Goal: Transaction & Acquisition: Purchase product/service

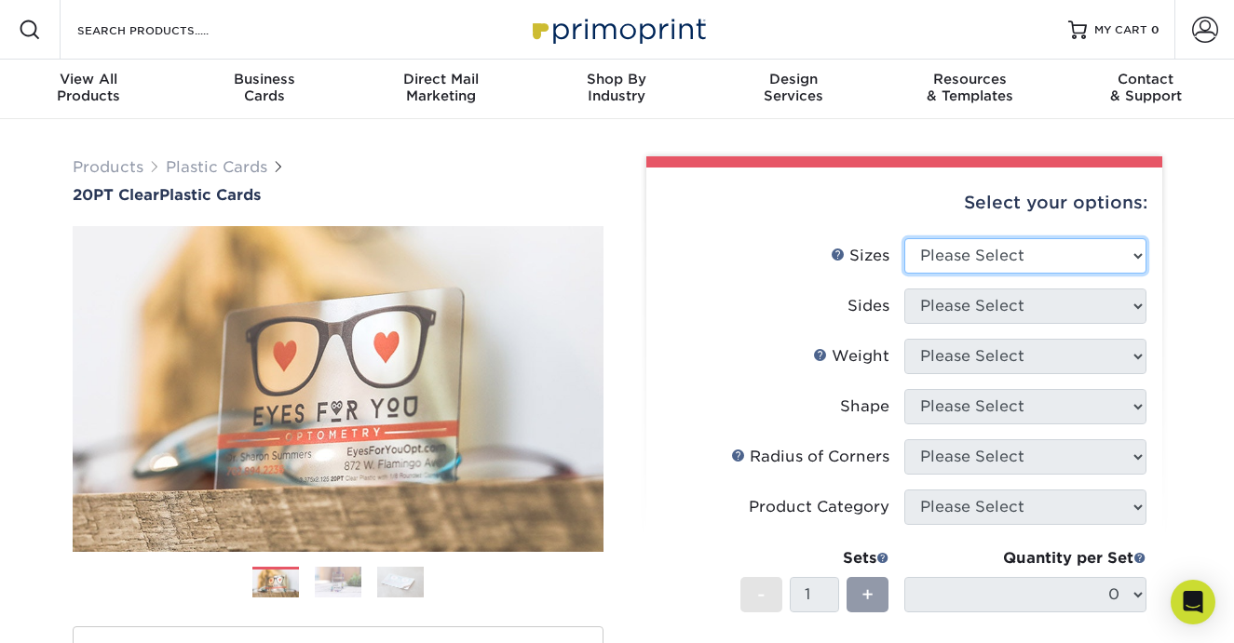
click at [985, 247] on select "Please Select 2" x 3.5" 2.12" x 3.375" 2.5" x 2.5"" at bounding box center [1025, 255] width 242 height 35
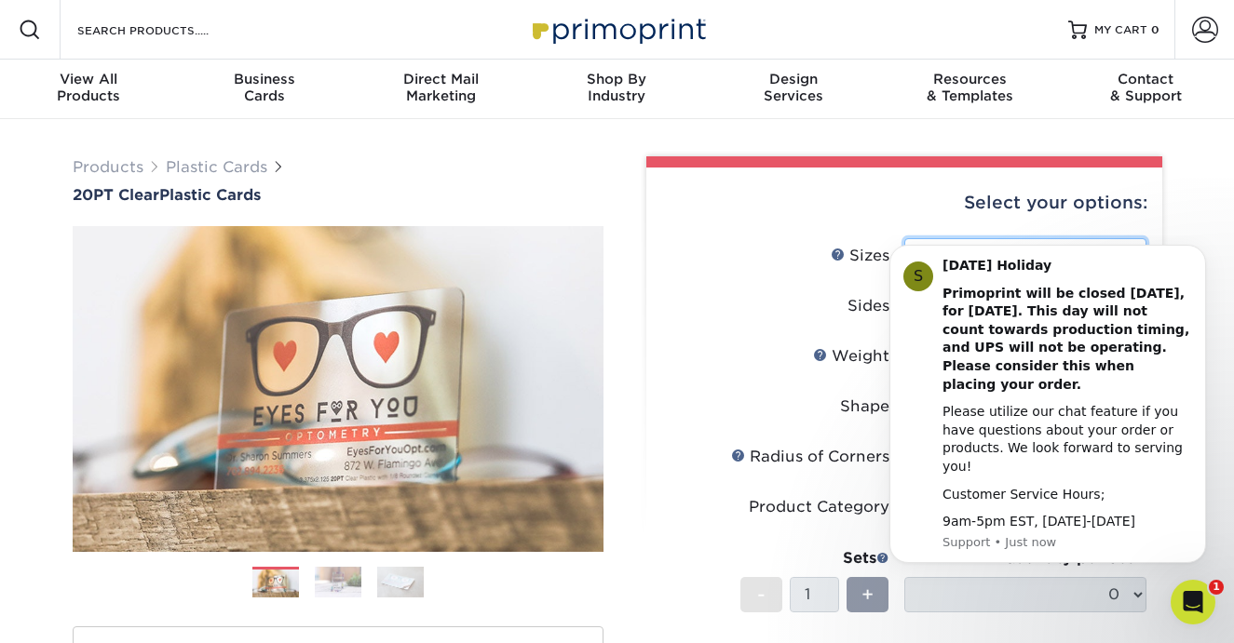
select select "2.00x3.50"
click at [904, 238] on select "Please Select 2" x 3.5" 2.12" x 3.375" 2.5" x 2.5"" at bounding box center [1025, 255] width 242 height 35
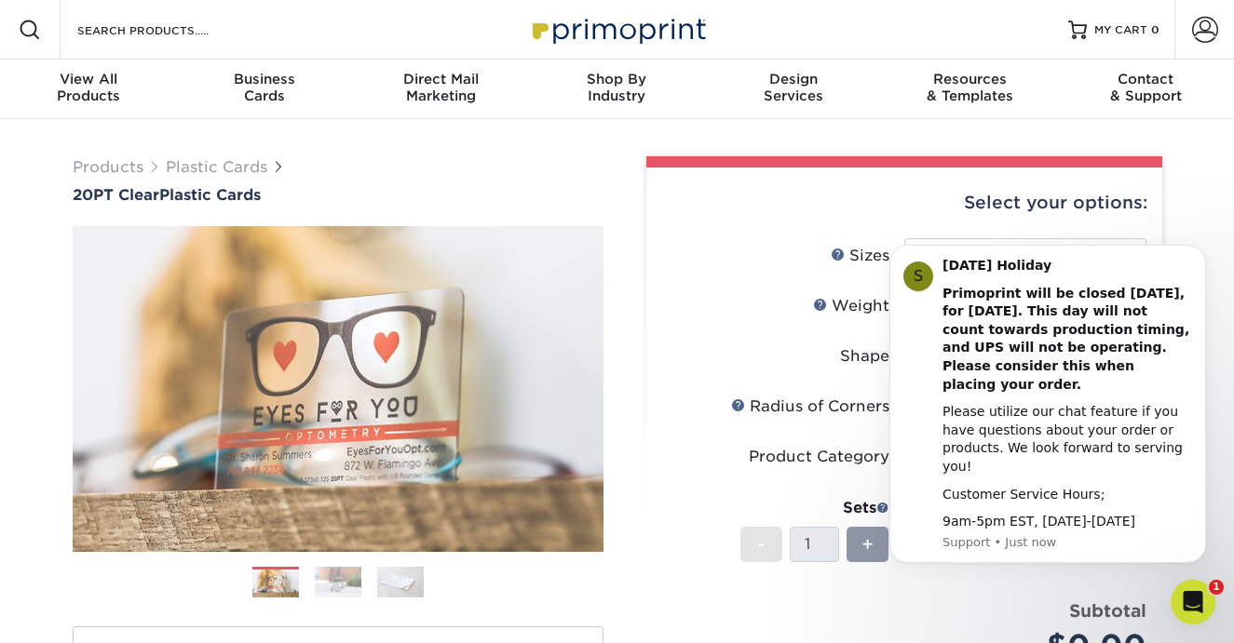
click at [624, 399] on div "Select your options: Sizes Help Sizes Please Select 2" x 3.5" 2.5" x 2.5"" at bounding box center [896, 608] width 559 height 905
click at [1201, 256] on icon "Dismiss notification" at bounding box center [1201, 251] width 10 height 10
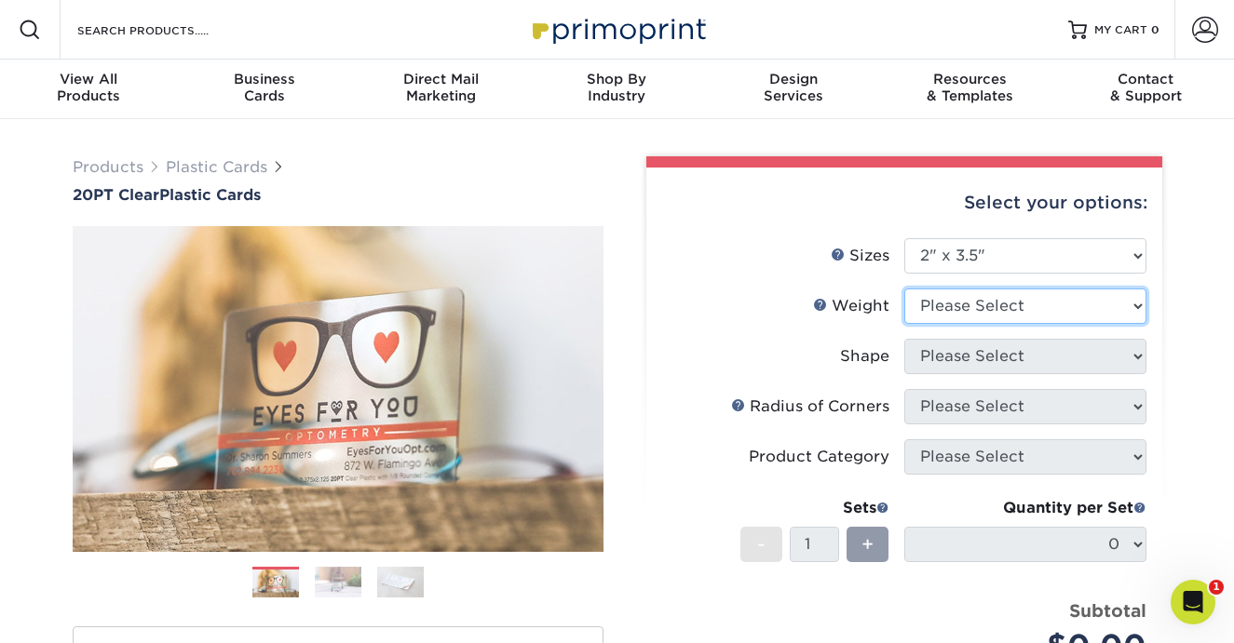
click at [1073, 304] on select "Please Select 20PT Clear Plastic 20PT Clear Plastic" at bounding box center [1025, 306] width 242 height 35
select select "20PT Clear Plastic"
click at [904, 289] on select "Please Select 20PT Clear Plastic 20PT Clear Plastic" at bounding box center [1025, 306] width 242 height 35
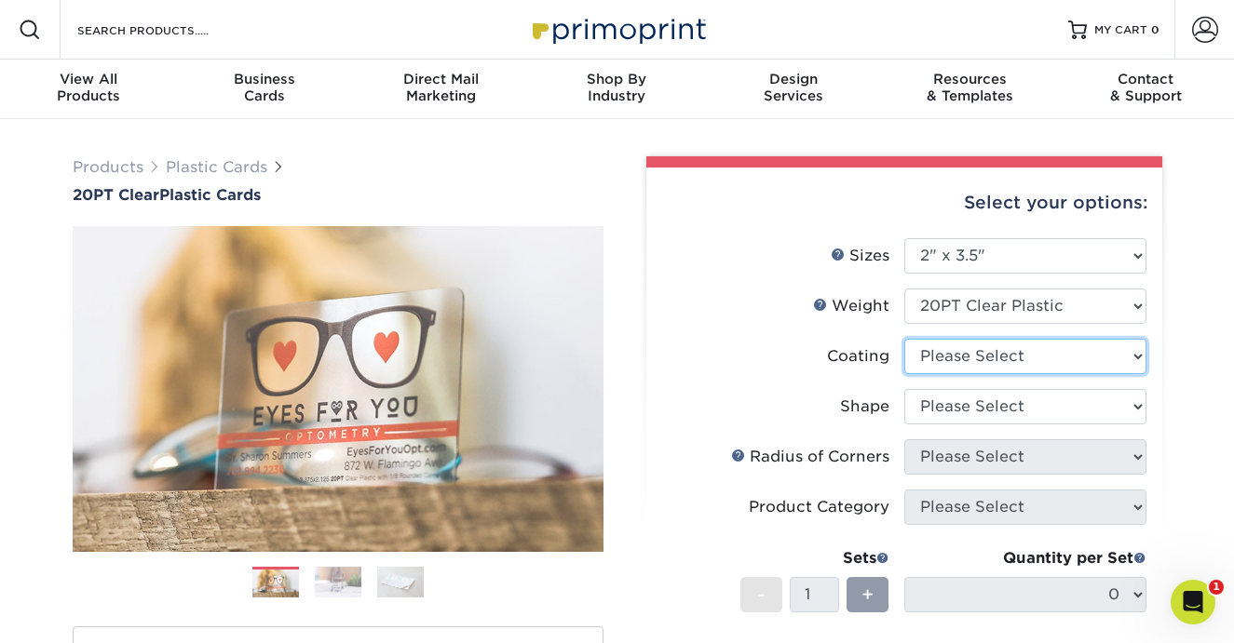
click at [1081, 358] on select at bounding box center [1025, 356] width 242 height 35
click at [904, 339] on select at bounding box center [1025, 356] width 242 height 35
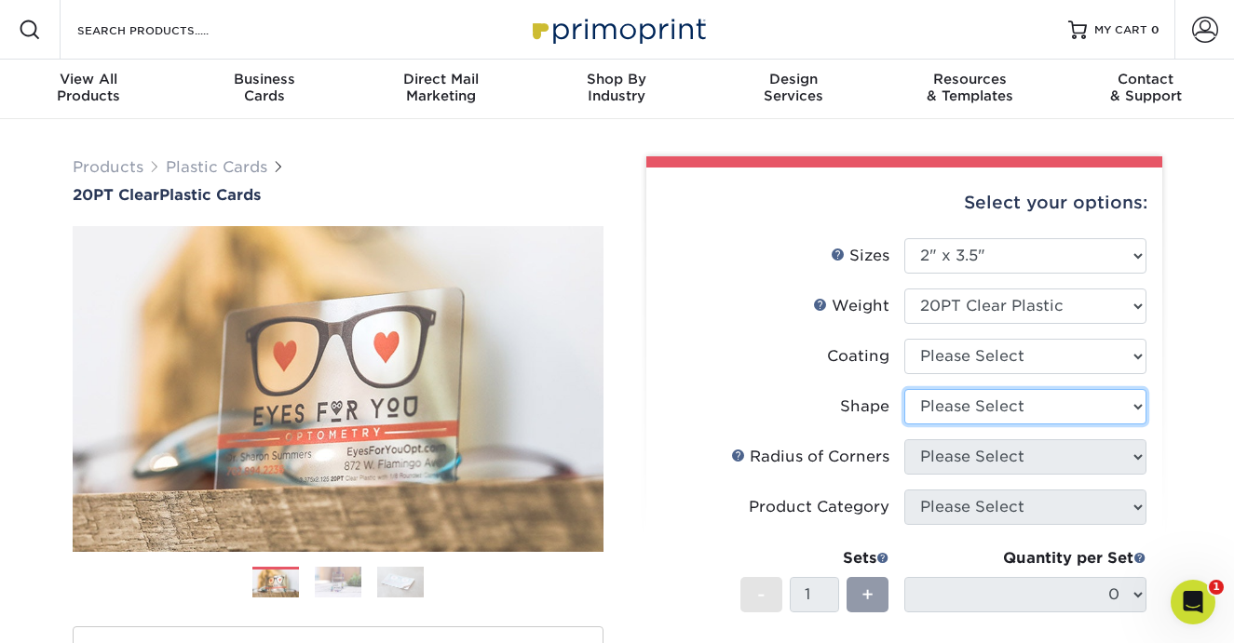
click at [1081, 406] on select "Please Select Standard Oval" at bounding box center [1025, 406] width 242 height 35
click at [904, 389] on select "Please Select Standard Oval" at bounding box center [1025, 406] width 242 height 35
click at [1075, 408] on select "Please Select Standard Oval" at bounding box center [1025, 406] width 242 height 35
click at [904, 389] on select "Please Select Standard Oval" at bounding box center [1025, 406] width 242 height 35
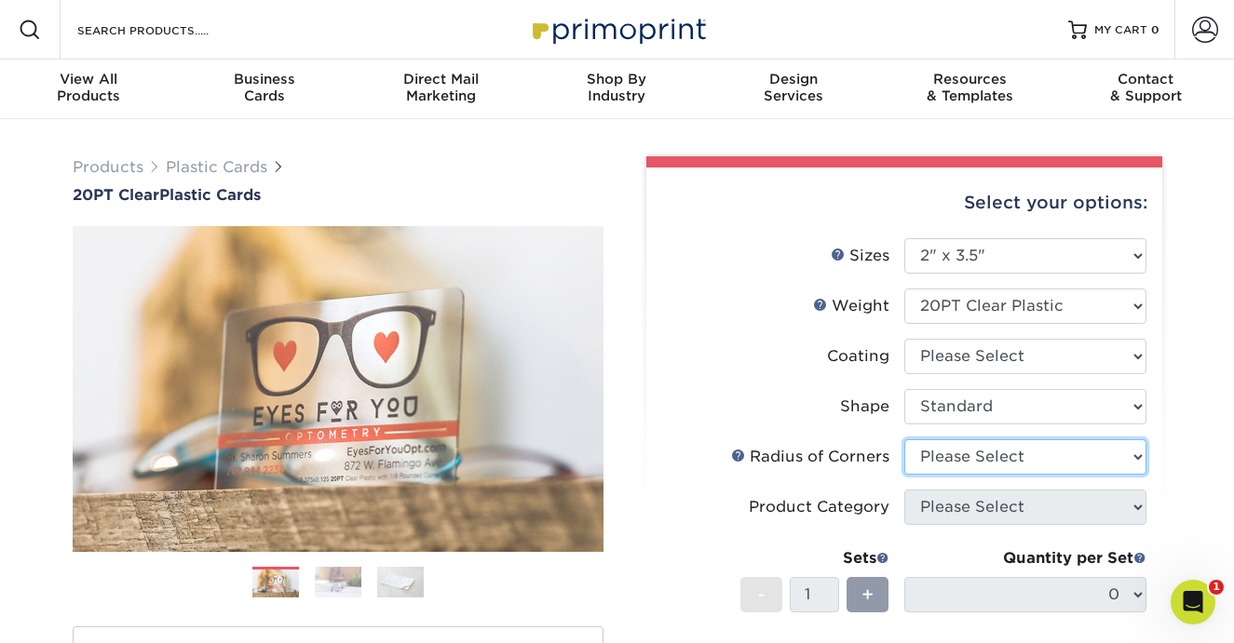
click at [1054, 461] on select "Please Select" at bounding box center [1025, 456] width 242 height 35
click at [904, 439] on select "Please Select" at bounding box center [1025, 456] width 242 height 35
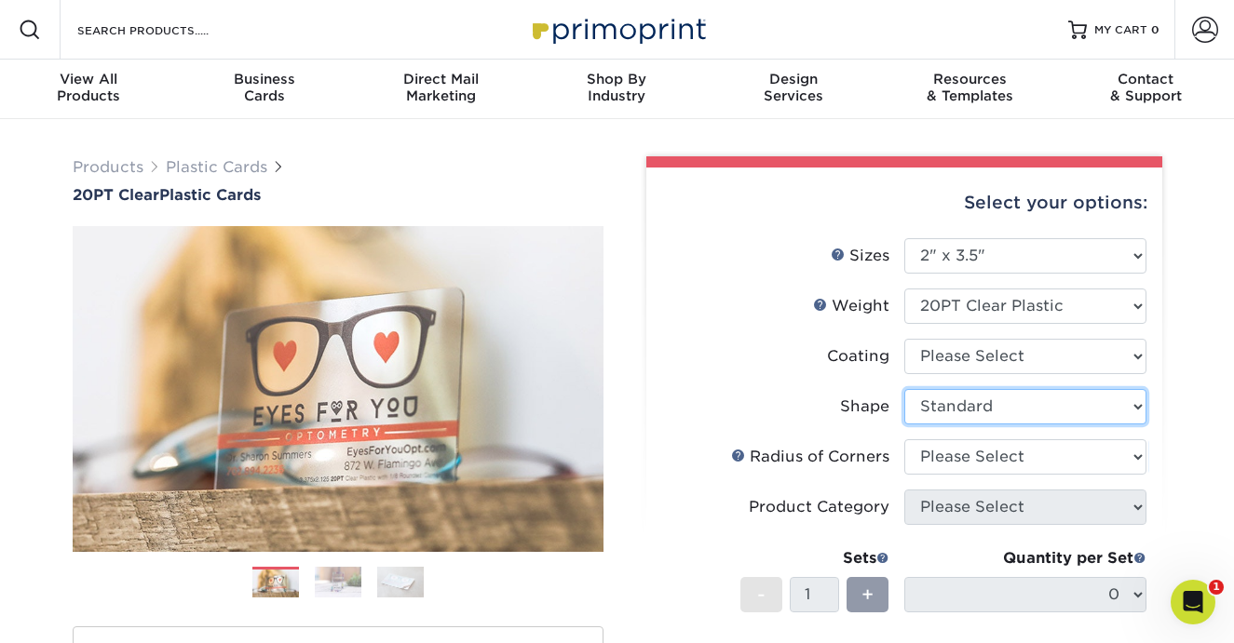
click at [1045, 413] on select "Please Select Standard Oval" at bounding box center [1025, 406] width 242 height 35
click at [904, 389] on select "Please Select Standard Oval" at bounding box center [1025, 406] width 242 height 35
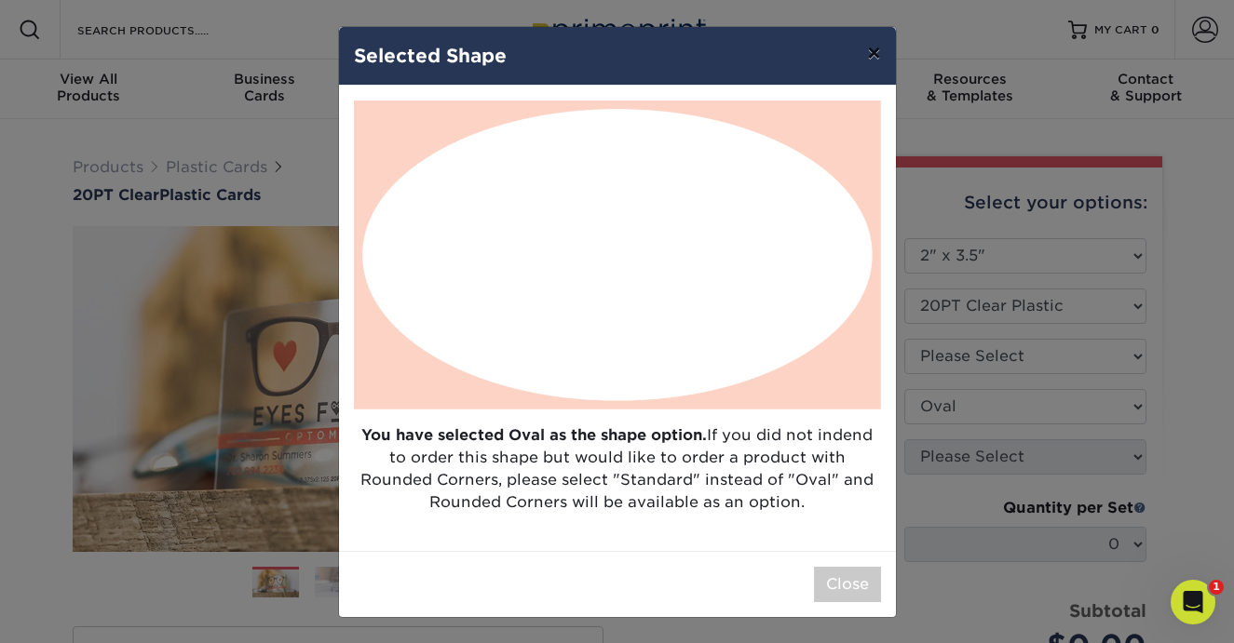
click at [873, 52] on button "×" at bounding box center [873, 53] width 43 height 52
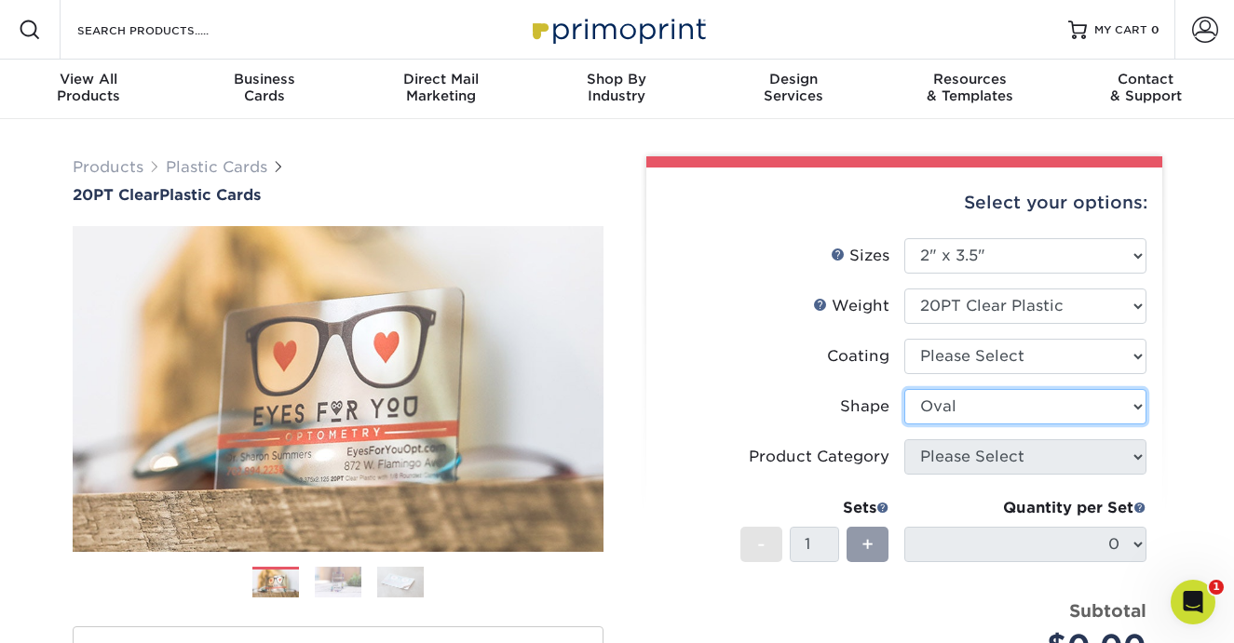
click at [995, 399] on select "Please Select Standard Oval" at bounding box center [1025, 406] width 242 height 35
select select "standard"
click at [904, 389] on select "Please Select Standard Oval" at bounding box center [1025, 406] width 242 height 35
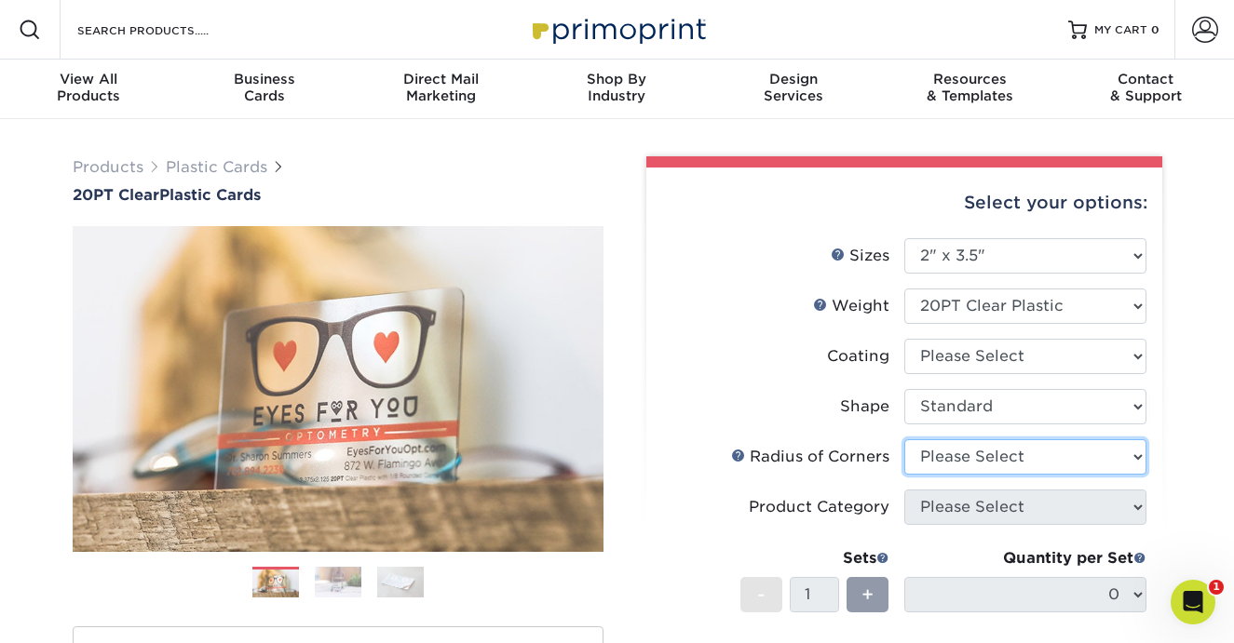
click at [1078, 454] on select "Please Select" at bounding box center [1025, 456] width 242 height 35
click at [904, 439] on select "Please Select" at bounding box center [1025, 456] width 242 height 35
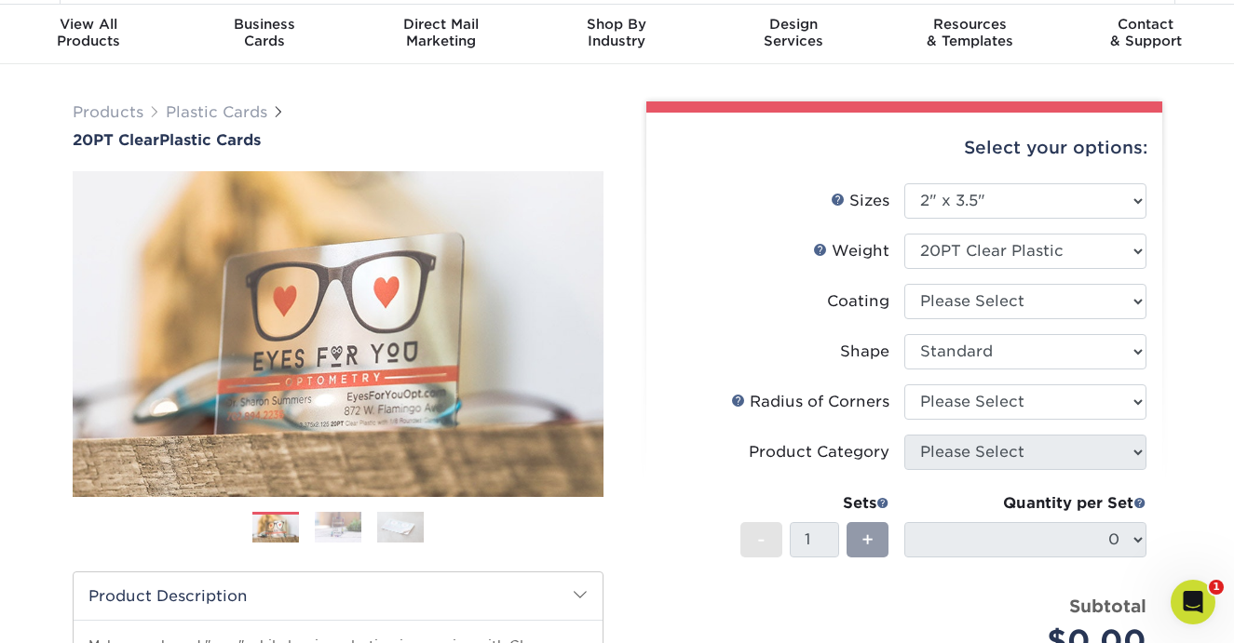
scroll to position [58, 0]
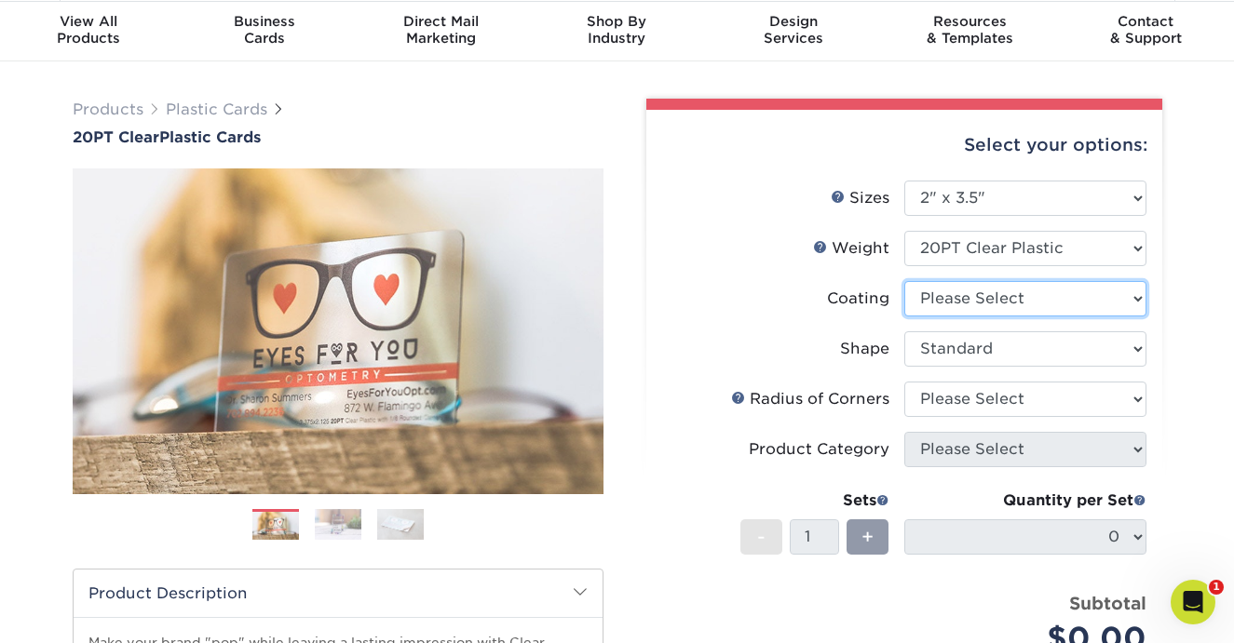
click at [1003, 288] on select at bounding box center [1025, 298] width 242 height 35
select select "3e7618de-abca-4bda-9f97-8b9129e913d8"
click at [904, 281] on select at bounding box center [1025, 298] width 242 height 35
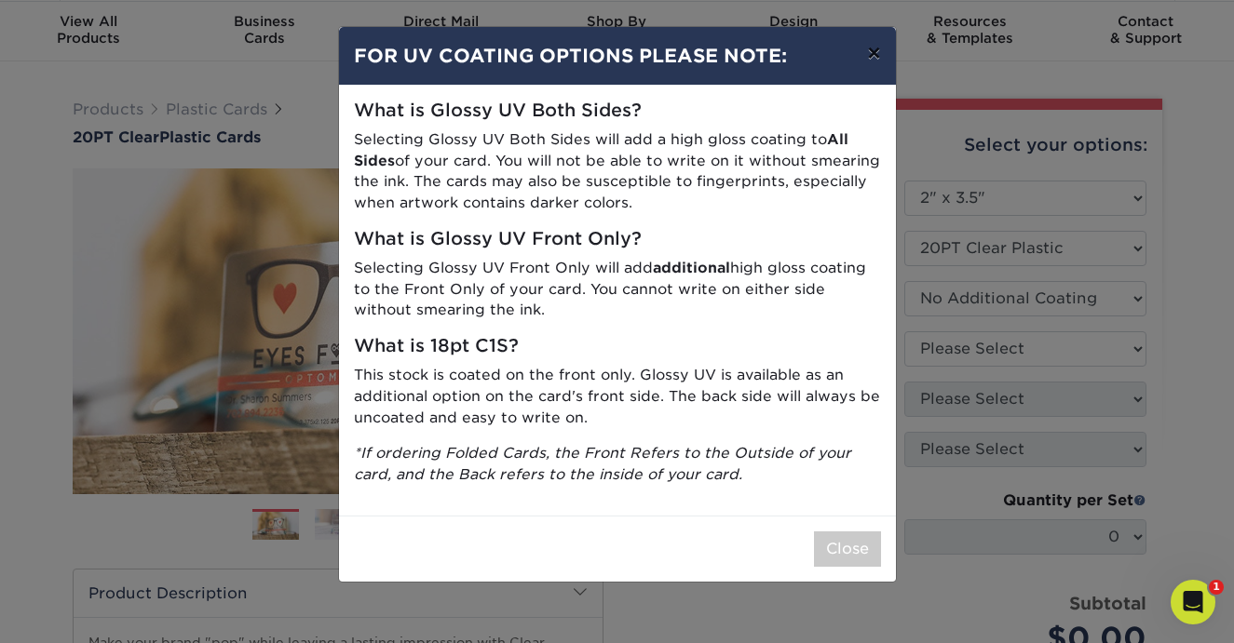
click at [872, 57] on button "×" at bounding box center [873, 53] width 43 height 52
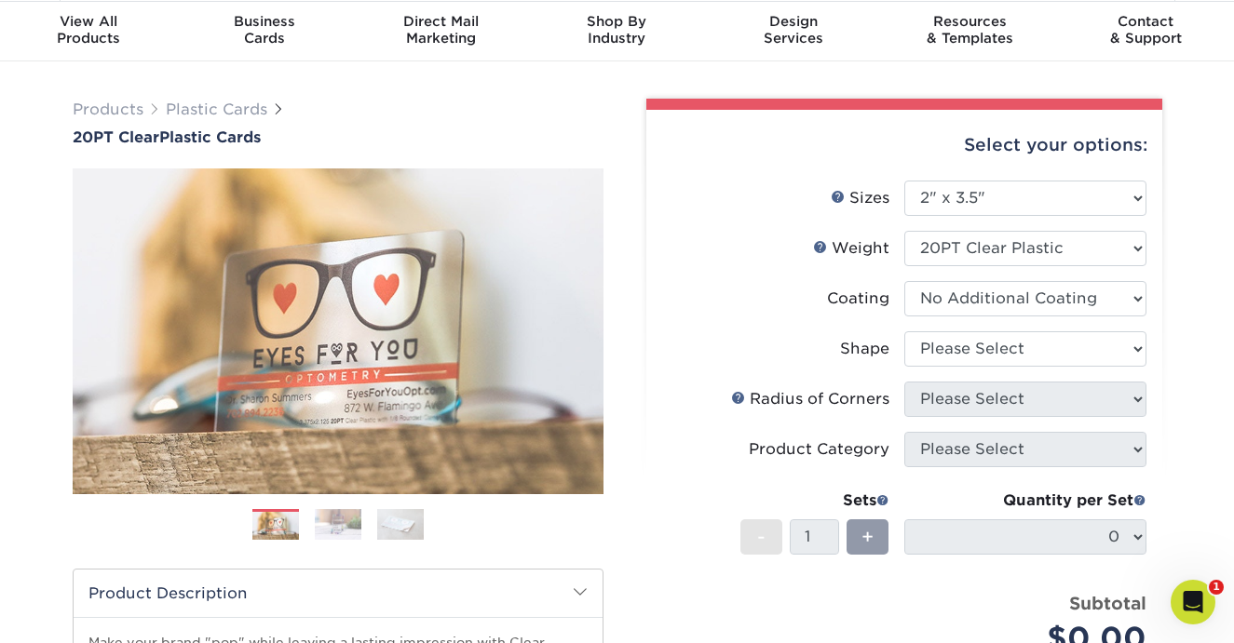
click at [674, 509] on li "Sets - 1 + Quantity per Set 0 (Price includes envelopes)" at bounding box center [904, 536] width 484 height 109
click at [993, 296] on select at bounding box center [1025, 298] width 242 height 35
click at [904, 281] on select at bounding box center [1025, 298] width 242 height 35
click at [1035, 352] on select "Please Select Standard Oval" at bounding box center [1025, 348] width 242 height 35
select select "standard"
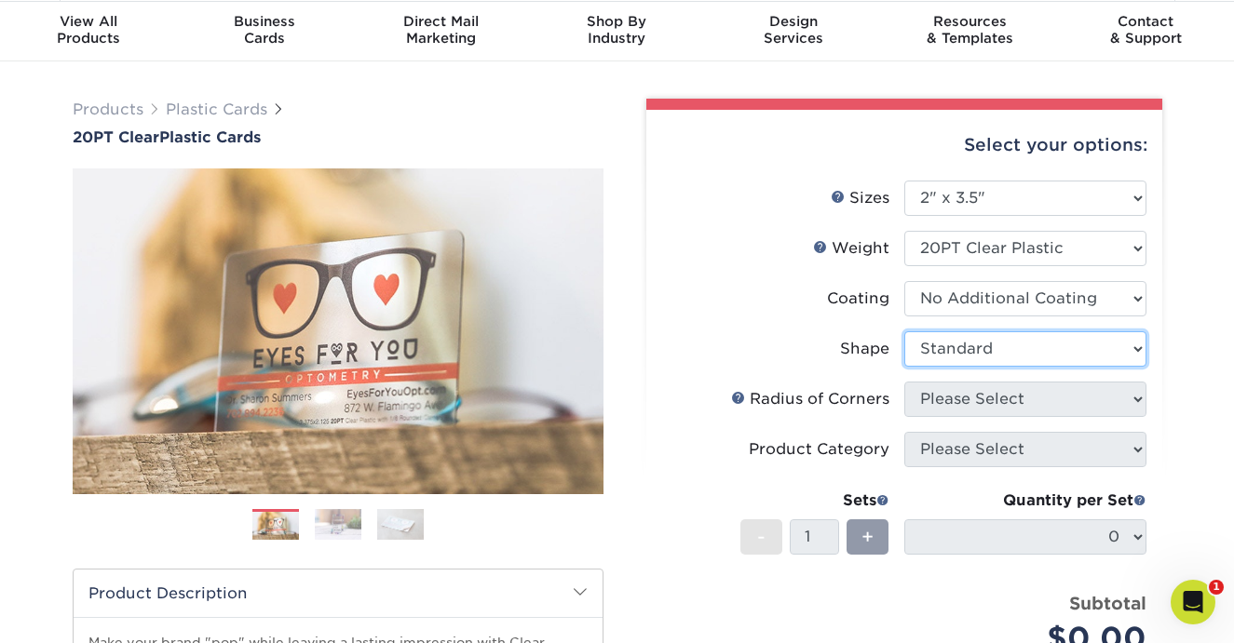
click at [904, 331] on select "Please Select Standard Oval" at bounding box center [1025, 348] width 242 height 35
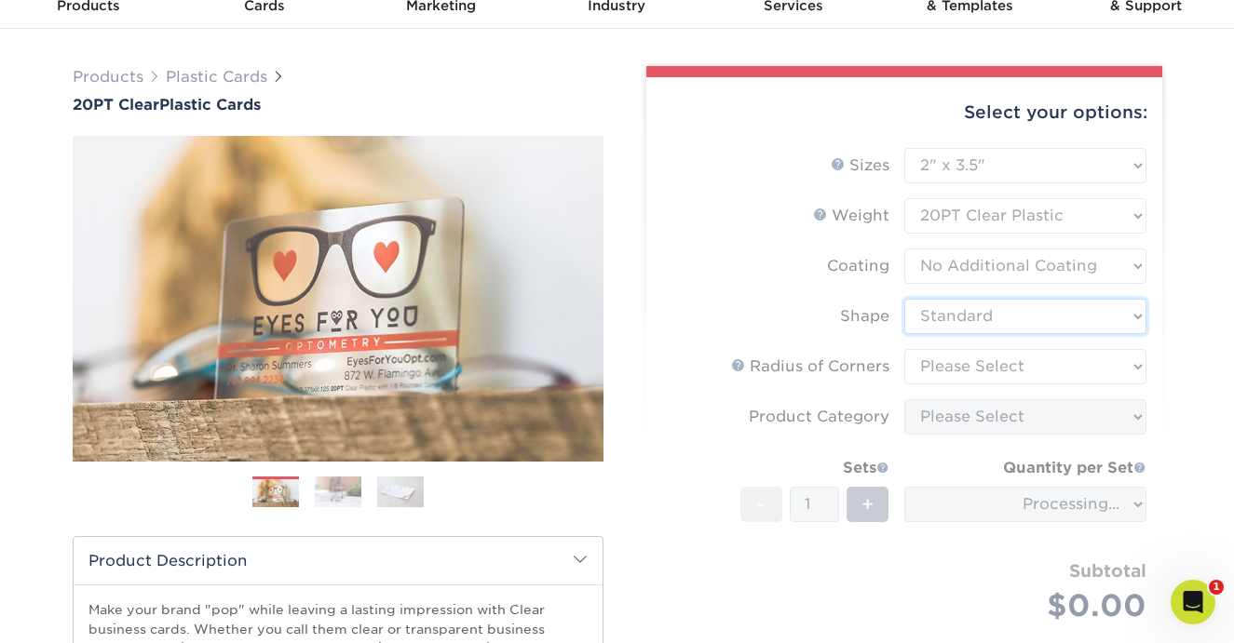
scroll to position [97, 0]
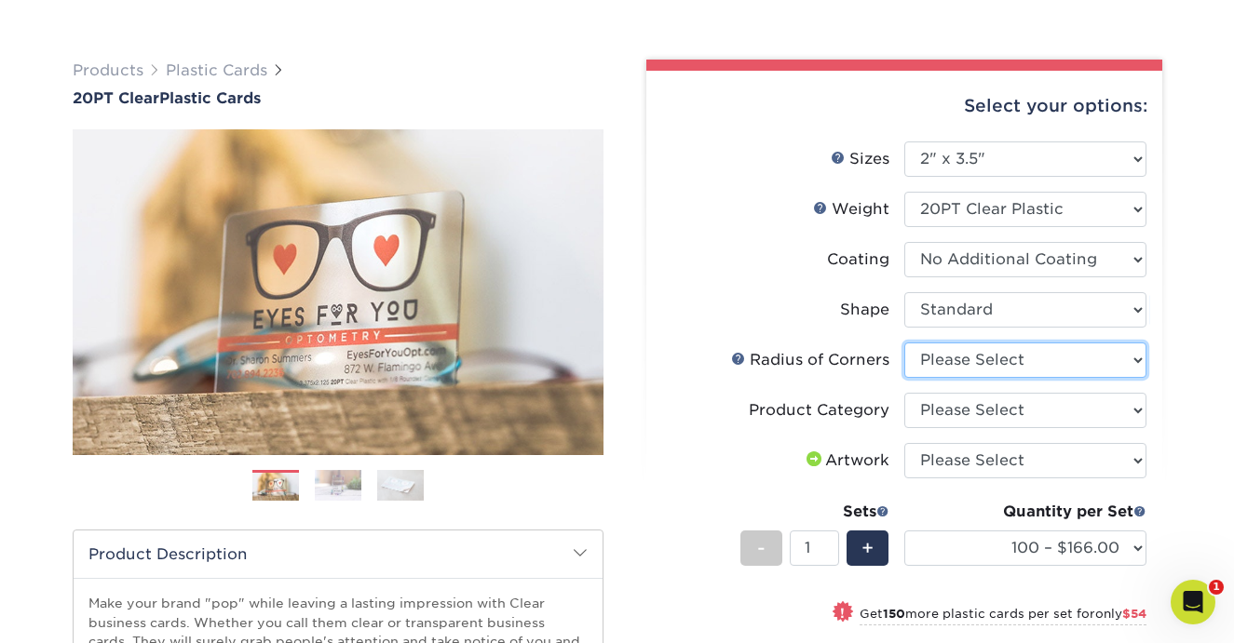
click at [1132, 350] on select "Please Select Rounded 1/8" Rounded 1/4"" at bounding box center [1025, 360] width 242 height 35
select select "589680c7-ee9a-431b-9d12-d7aeb1386a97"
click at [904, 343] on select "Please Select Rounded 1/8" Rounded 1/4"" at bounding box center [1025, 360] width 242 height 35
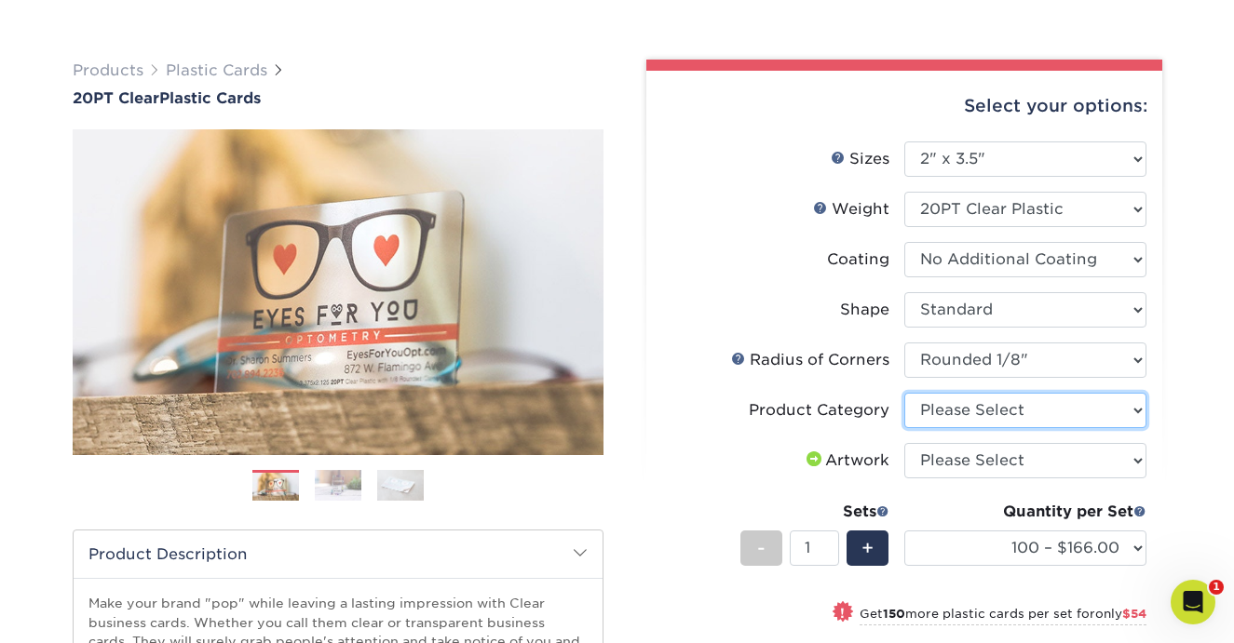
click at [1098, 412] on select "Please Select Business Cards" at bounding box center [1025, 410] width 242 height 35
select select "3b5148f1-0588-4f88-a218-97bcfdce65c1"
click at [904, 393] on select "Please Select Business Cards" at bounding box center [1025, 410] width 242 height 35
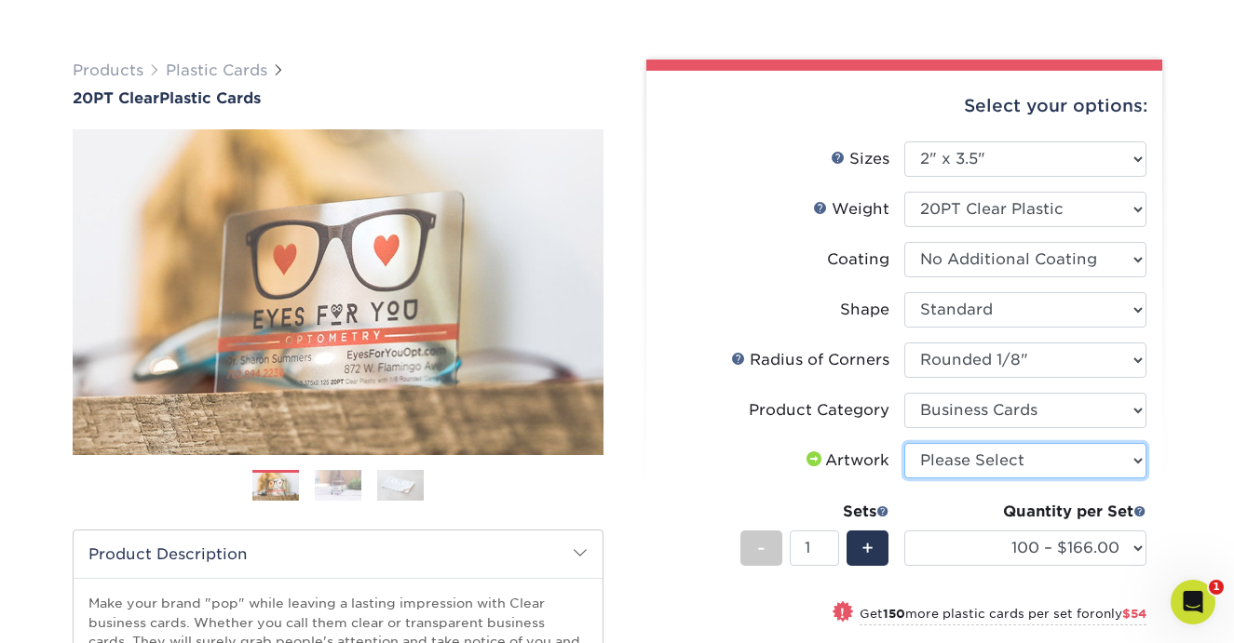
click at [1123, 462] on select "Please Select I will upload files I need a design - $100" at bounding box center [1025, 460] width 242 height 35
select select "upload"
click at [904, 443] on select "Please Select I will upload files I need a design - $100" at bounding box center [1025, 460] width 242 height 35
click at [1176, 486] on div "Products Plastic Cards 20PT Clear Plastic Cards Previous Next . ." at bounding box center [617, 519] width 1234 height 994
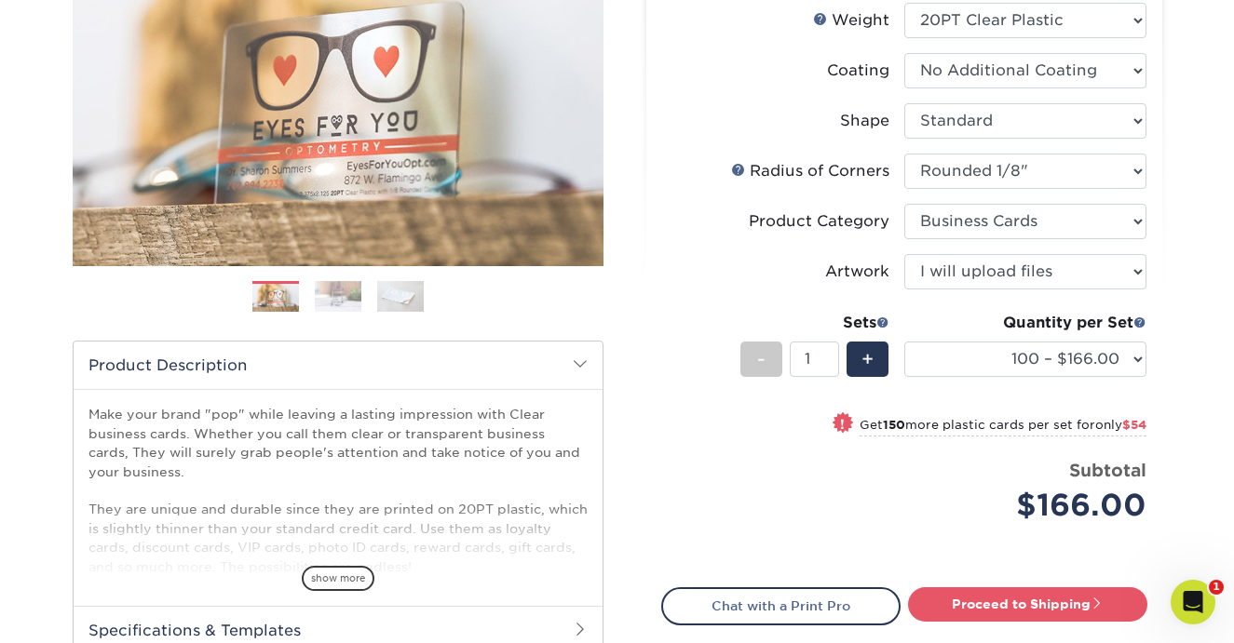
scroll to position [287, 0]
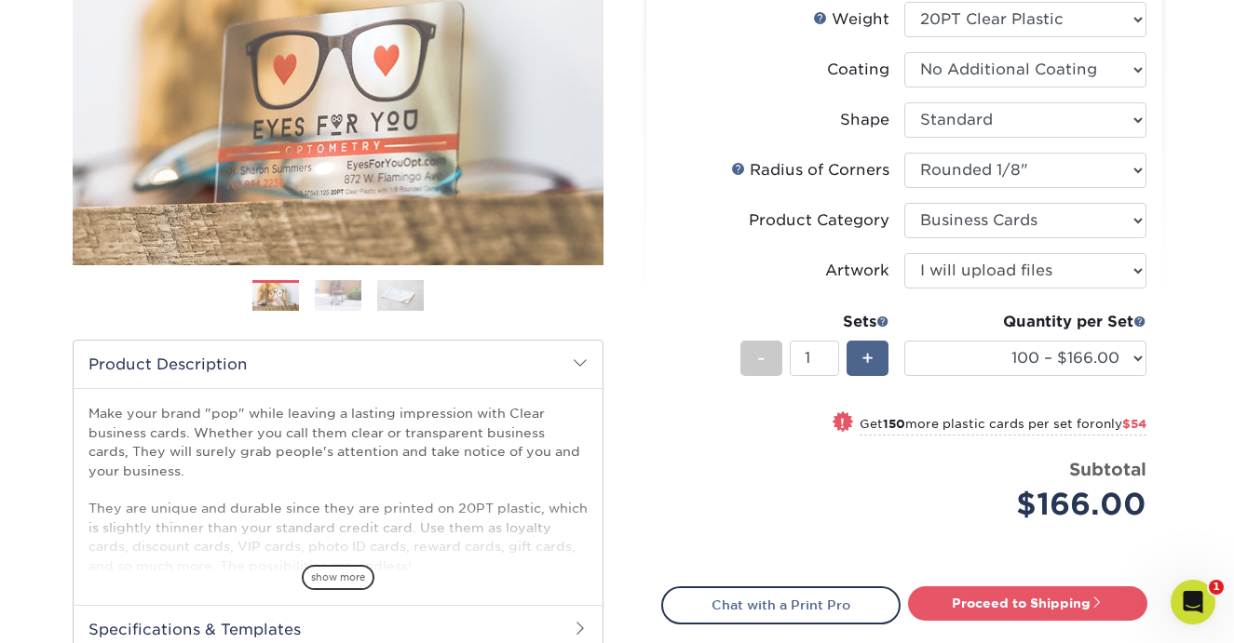
click at [865, 356] on span "+" at bounding box center [867, 359] width 12 height 28
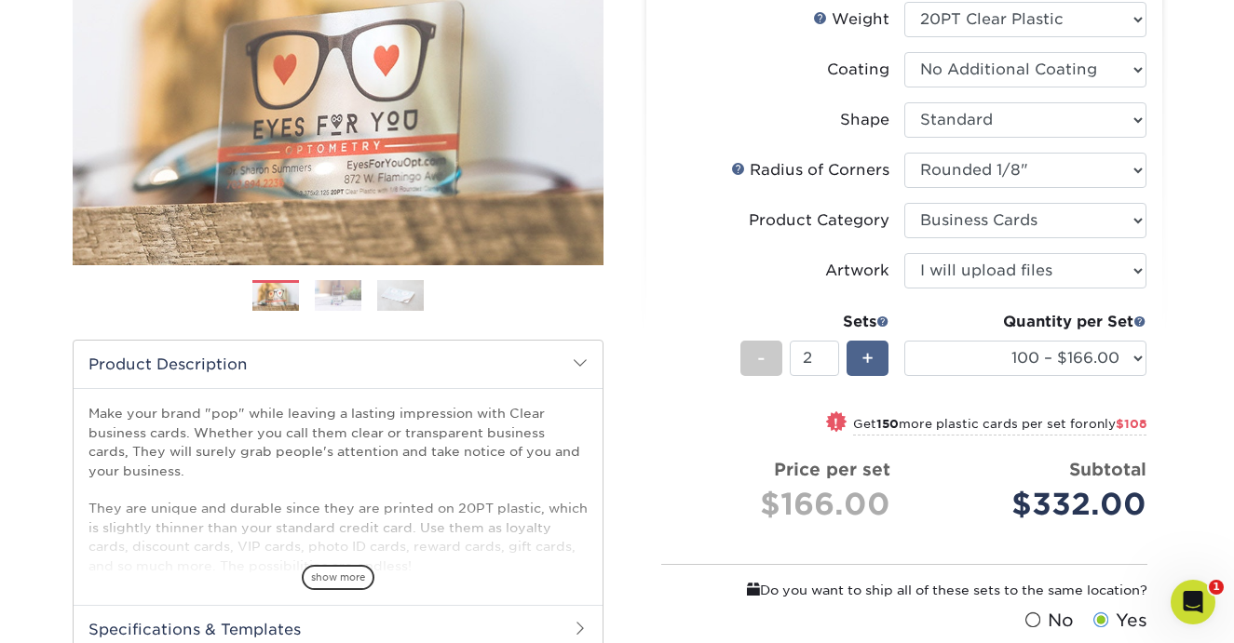
click at [865, 357] on span "+" at bounding box center [867, 359] width 12 height 28
type input "4"
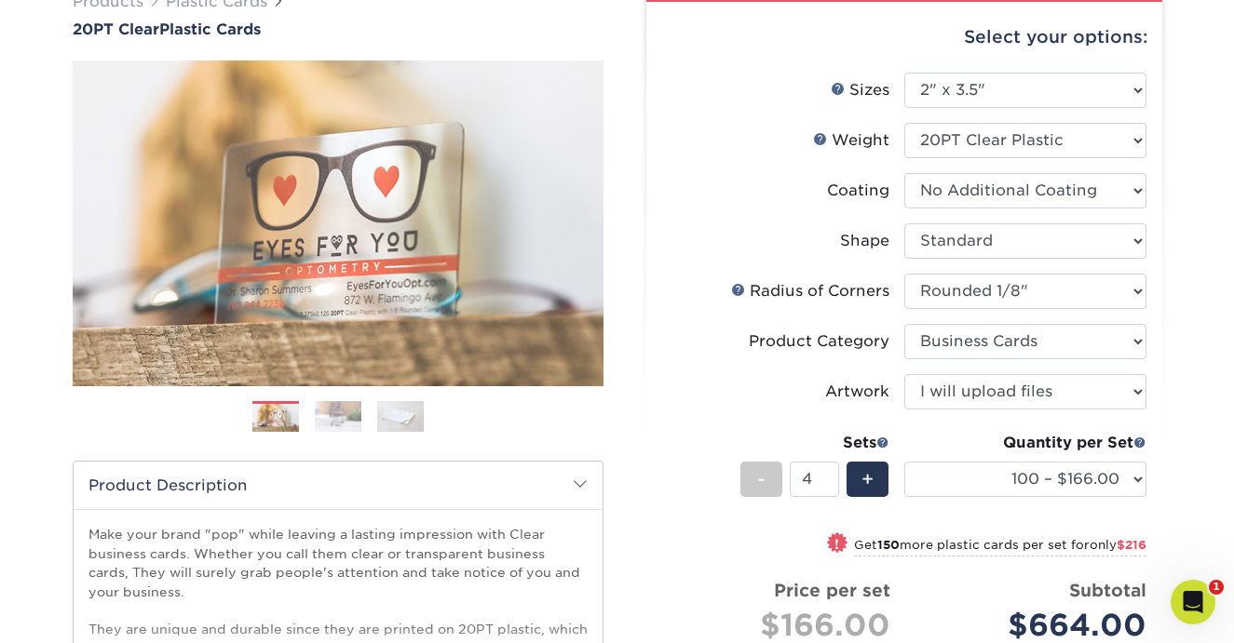
scroll to position [167, 0]
click at [323, 395] on div "Previous Next" at bounding box center [338, 252] width 531 height 385
click at [327, 414] on img at bounding box center [338, 415] width 47 height 33
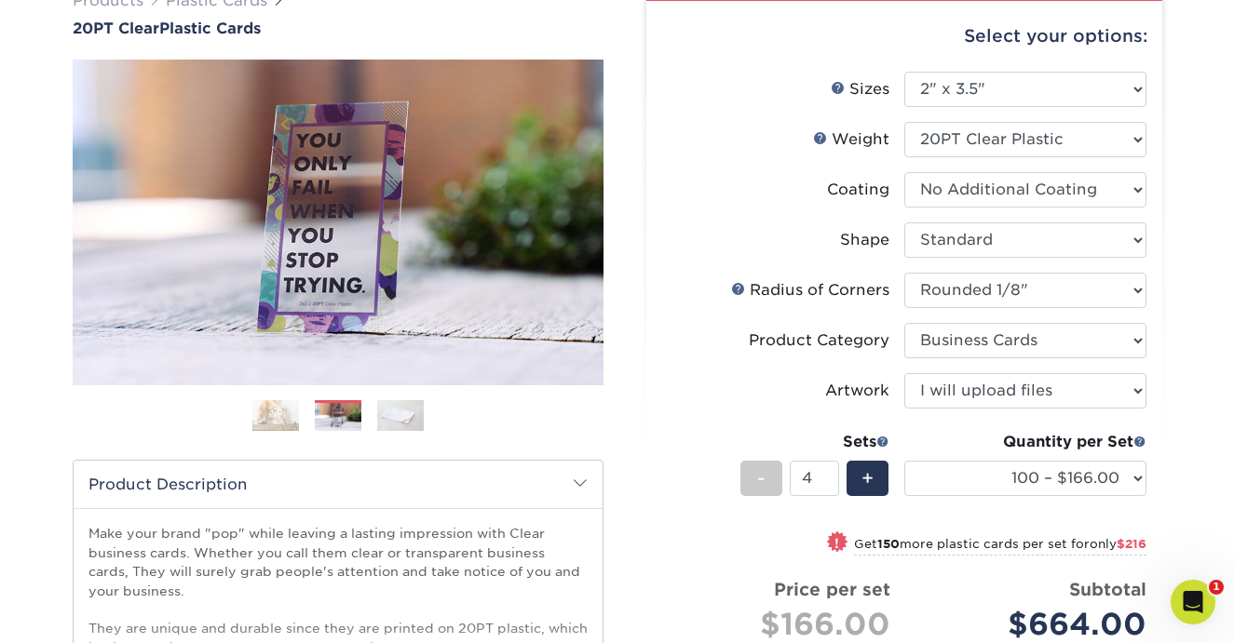
click at [412, 423] on img at bounding box center [400, 415] width 47 height 33
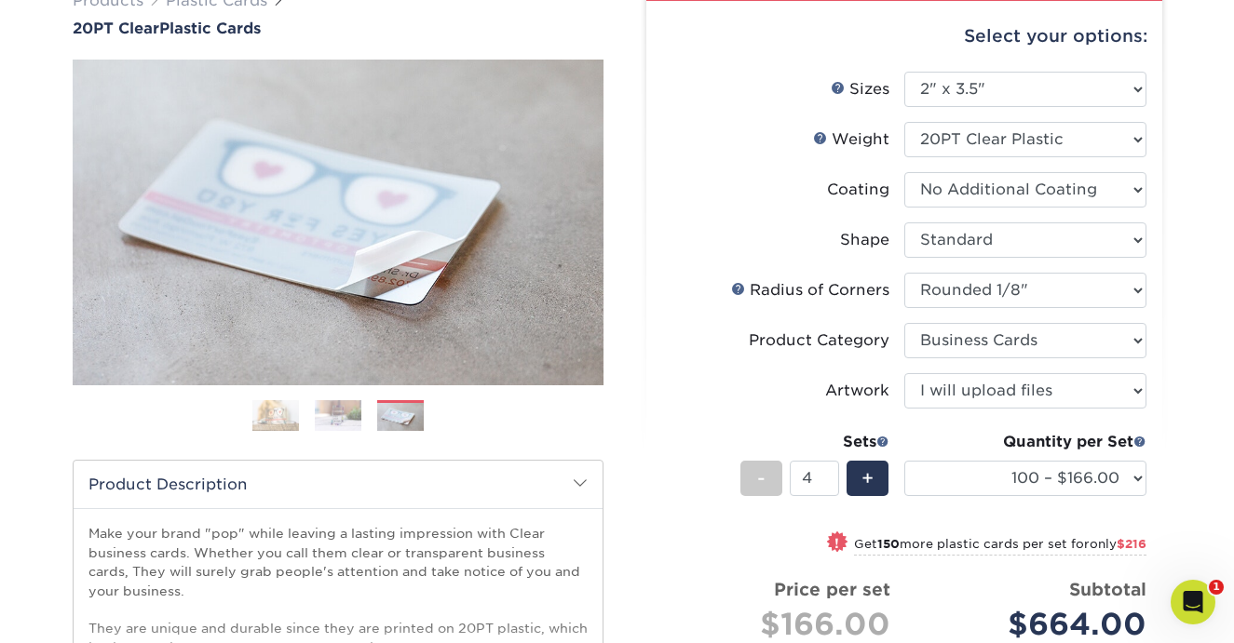
click at [285, 418] on img at bounding box center [275, 415] width 47 height 33
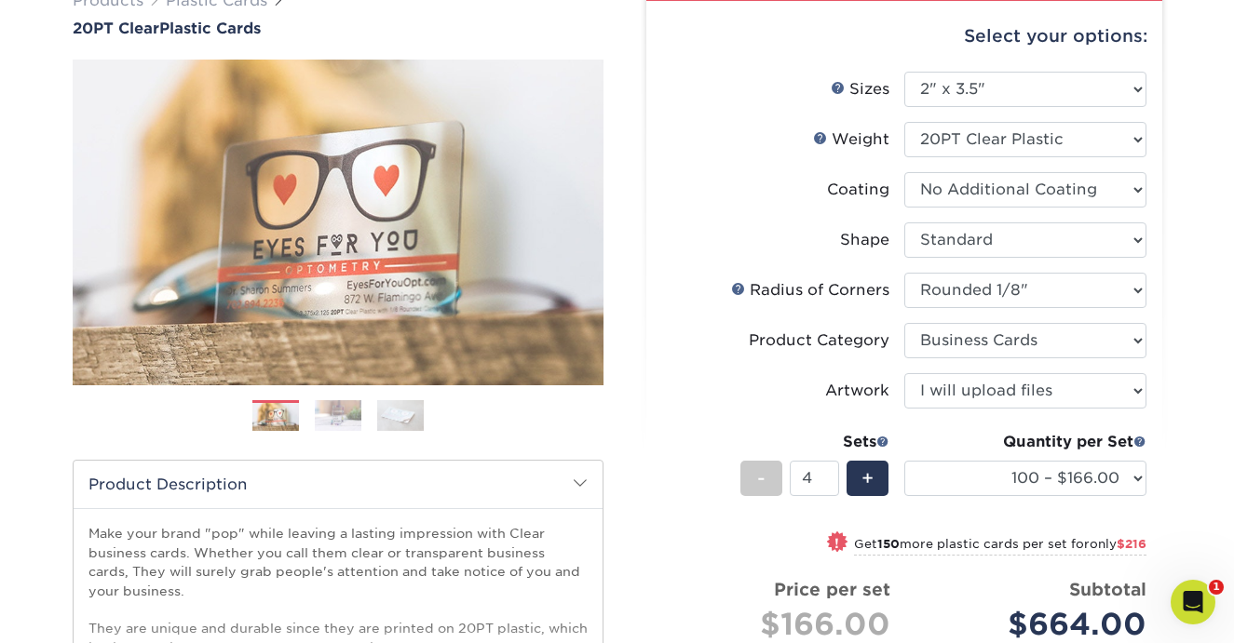
click at [399, 413] on img at bounding box center [400, 415] width 47 height 33
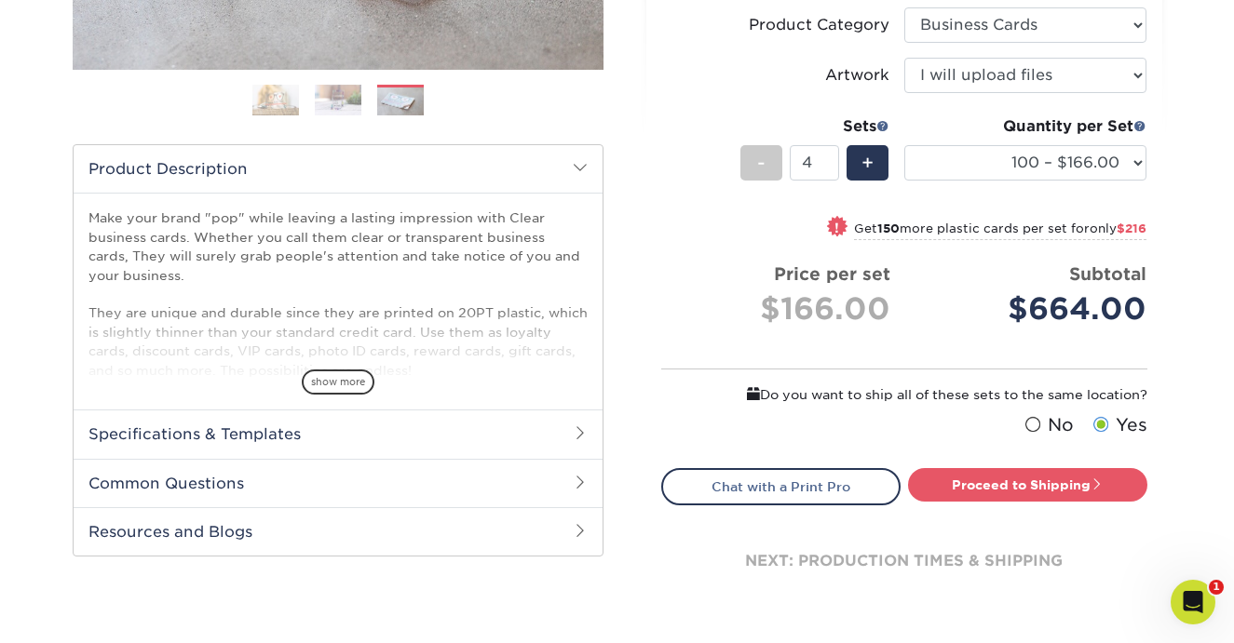
scroll to position [484, 0]
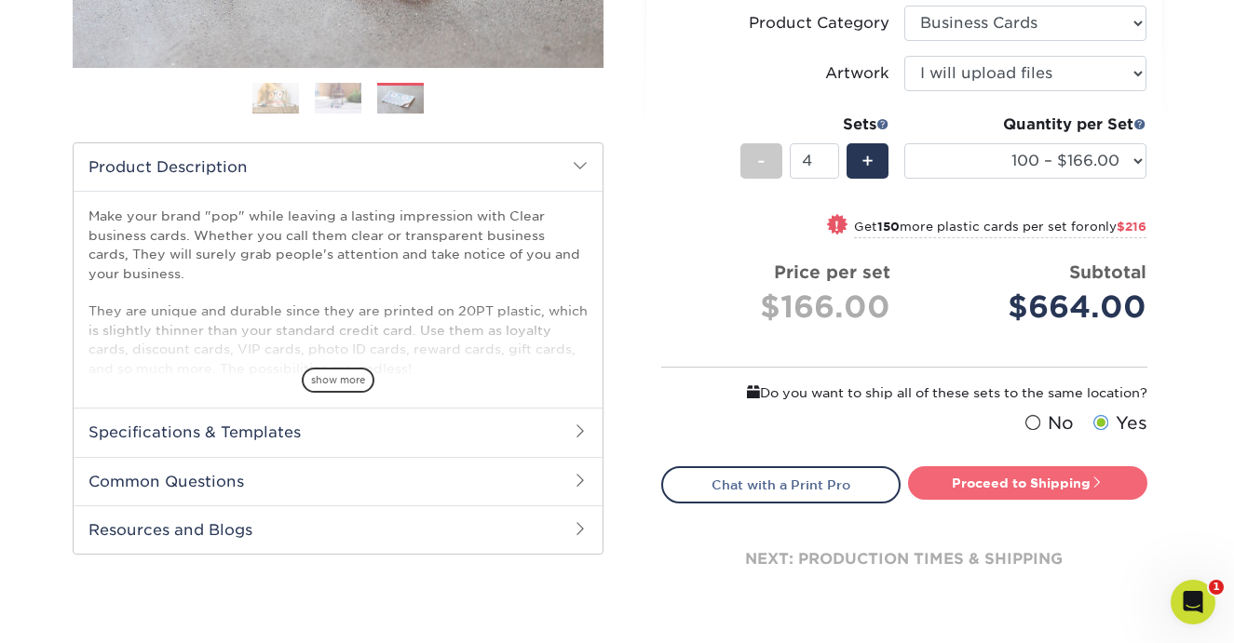
click at [961, 481] on link "Proceed to Shipping" at bounding box center [1027, 483] width 239 height 34
type input "Set 1"
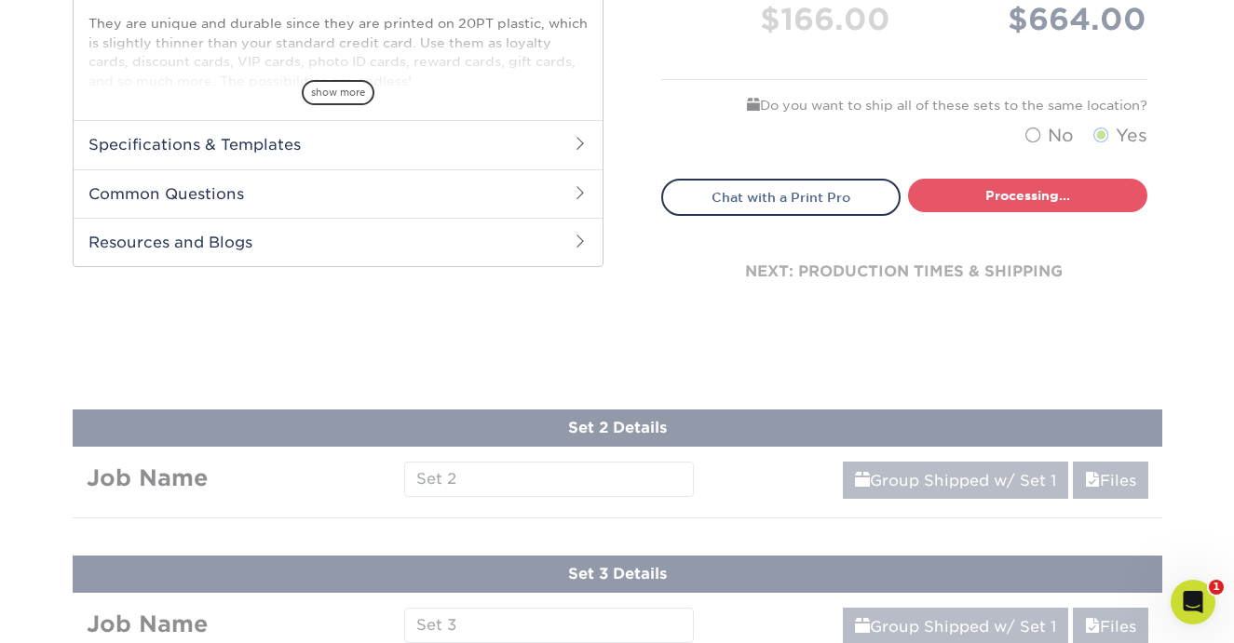
select select "1a772e23-d57f-4db1-ba11-9d883d4f697b"
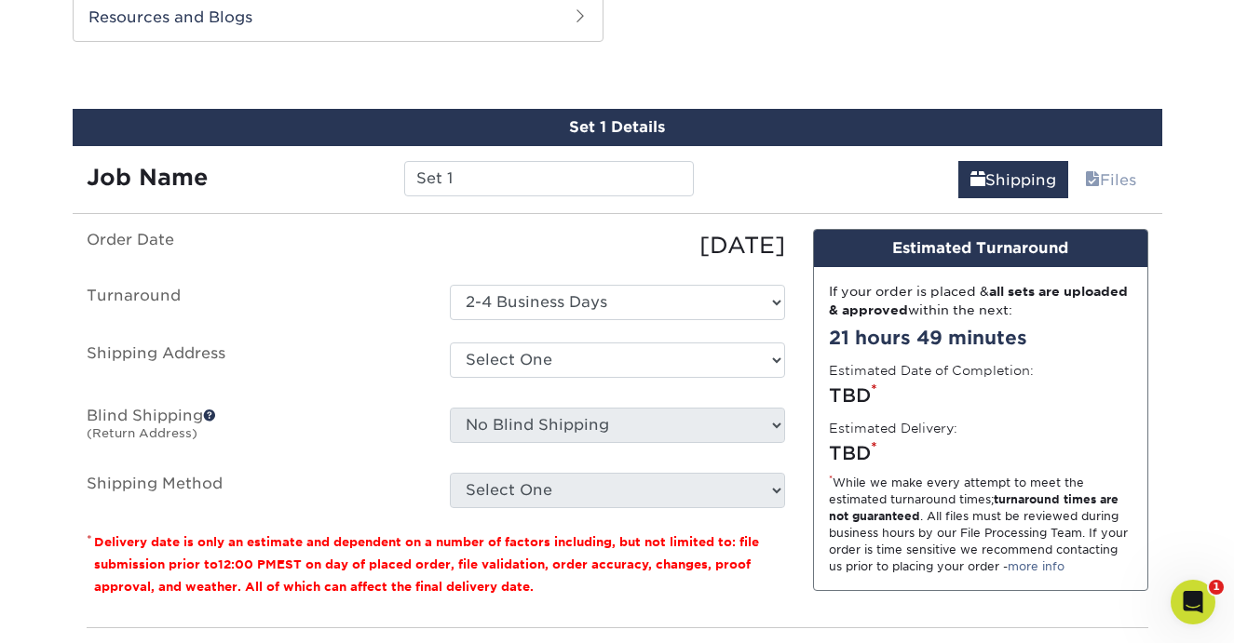
scroll to position [1000, 0]
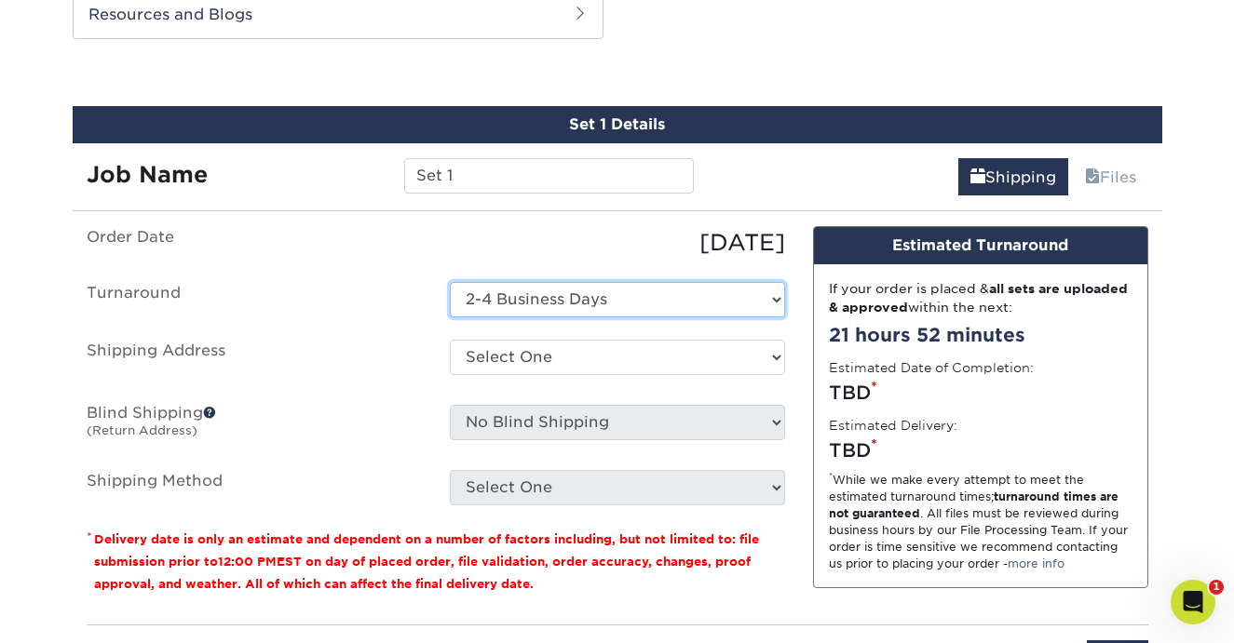
click at [520, 294] on select "Select One 2-4 Business Days" at bounding box center [617, 299] width 335 height 35
click at [450, 282] on select "Select One 2-4 Business Days" at bounding box center [617, 299] width 335 height 35
click at [416, 319] on ul "Order Date [DATE] [GEOGRAPHIC_DATA] Select One 2-4 Business Days Shipping Addre…" at bounding box center [436, 365] width 698 height 279
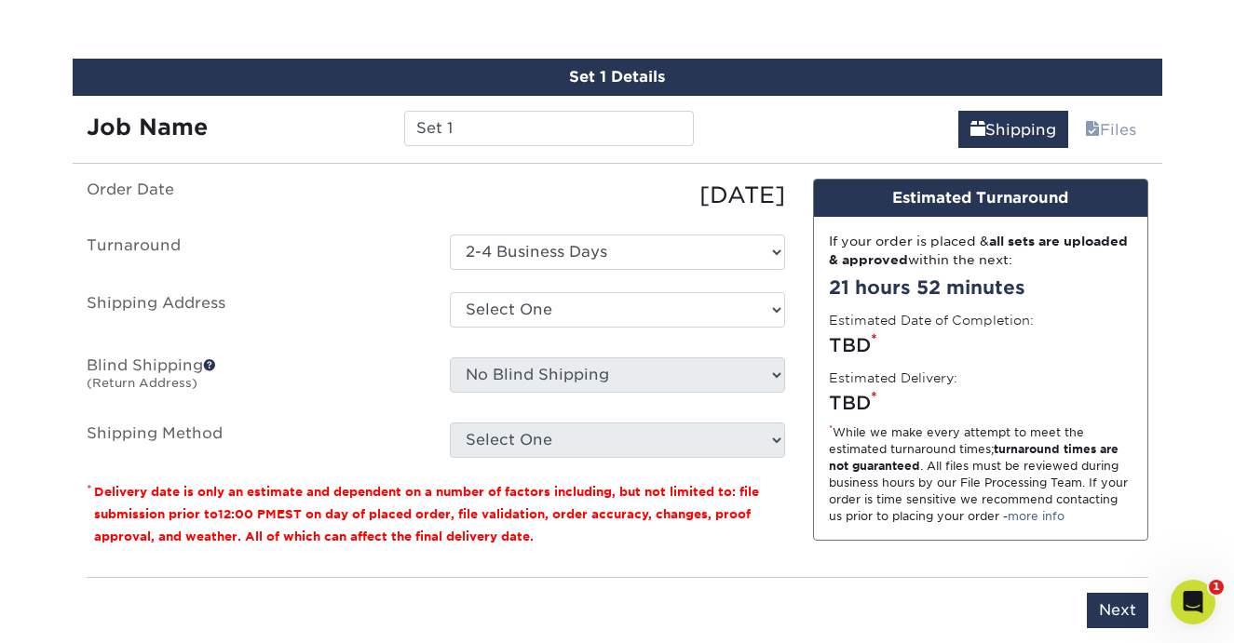
scroll to position [1048, 0]
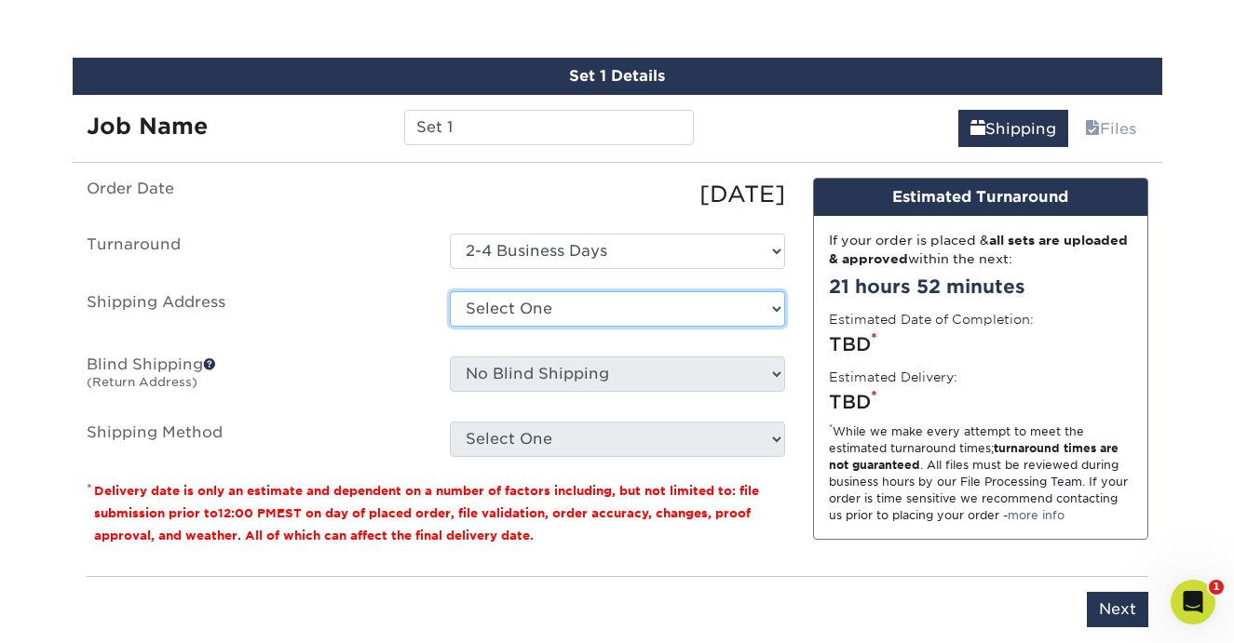
click at [488, 310] on select "Select One + Add New Address - Login" at bounding box center [617, 308] width 335 height 35
select select "newaddress"
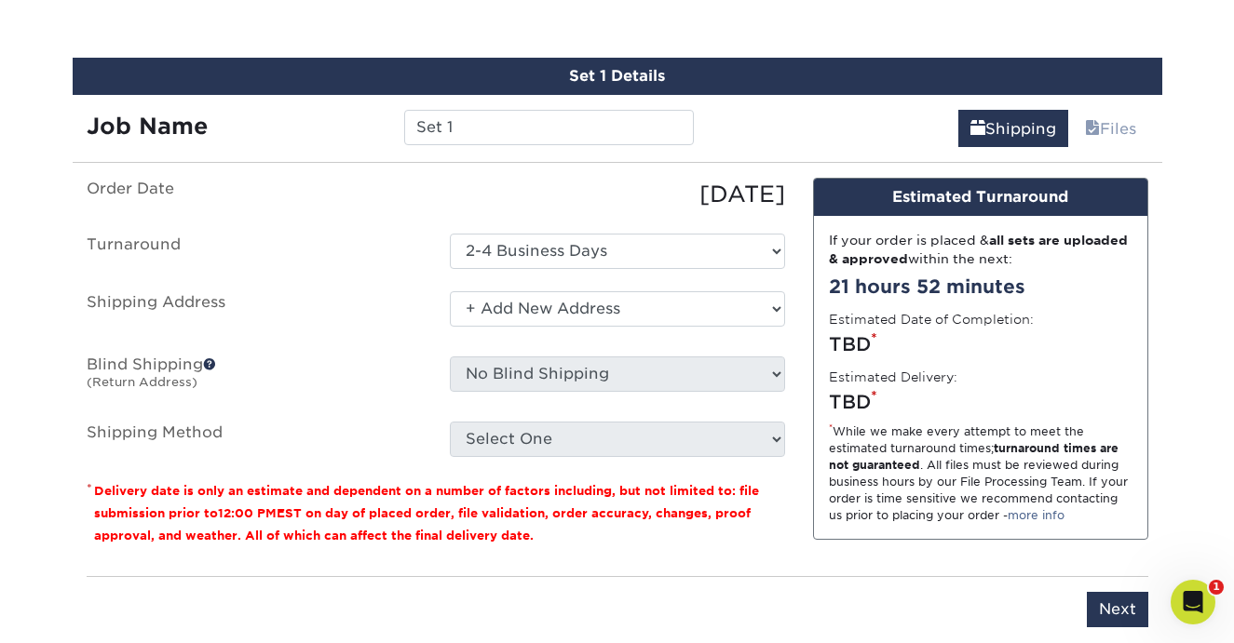
click at [450, 291] on select "Select One + Add New Address - Login" at bounding box center [617, 308] width 335 height 35
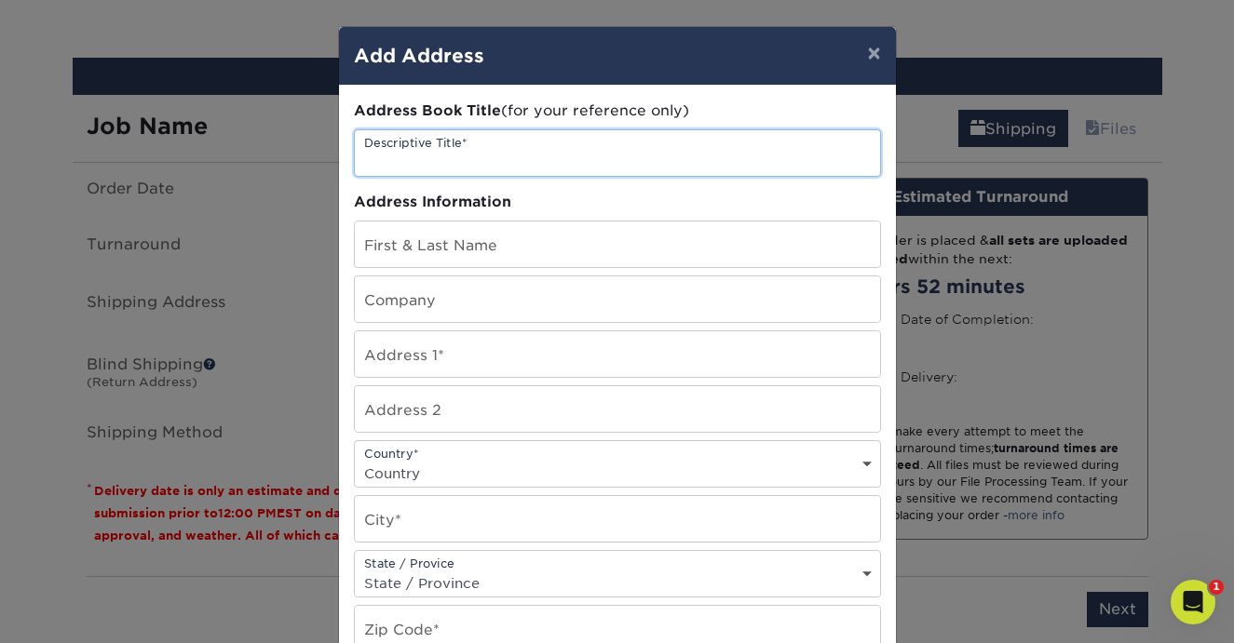
click at [467, 168] on input "text" at bounding box center [617, 153] width 525 height 46
type input "[GEOGRAPHIC_DATA][PERSON_NAME]"
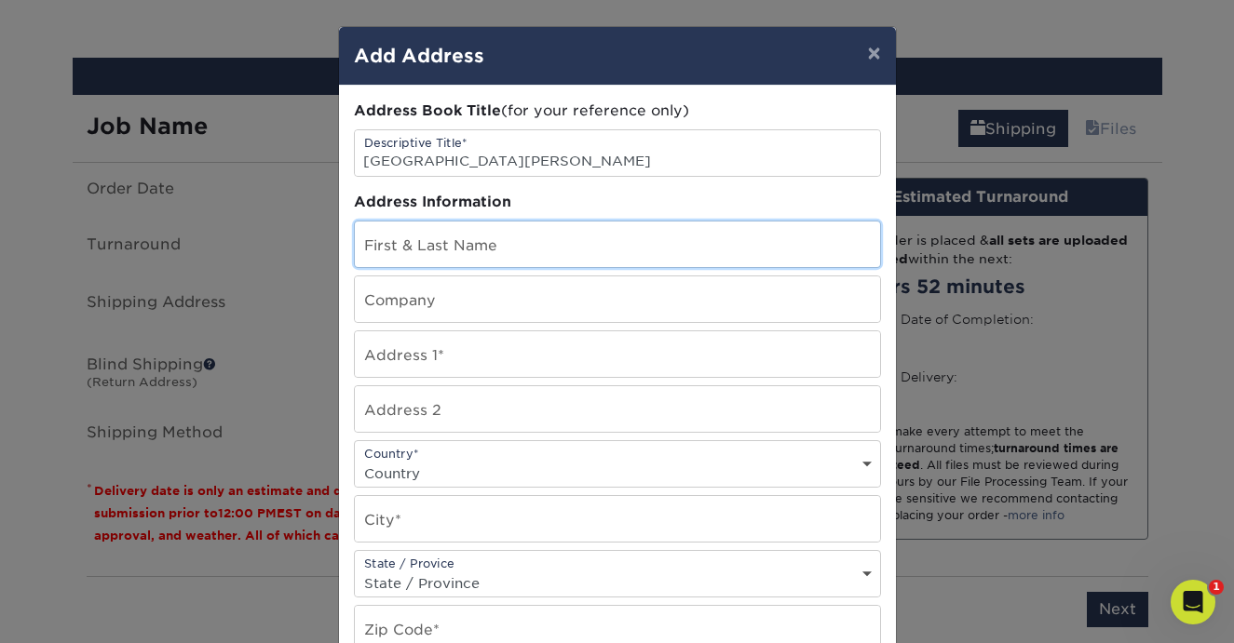
click at [412, 240] on input "text" at bounding box center [617, 245] width 525 height 46
type input "[PERSON_NAME]"
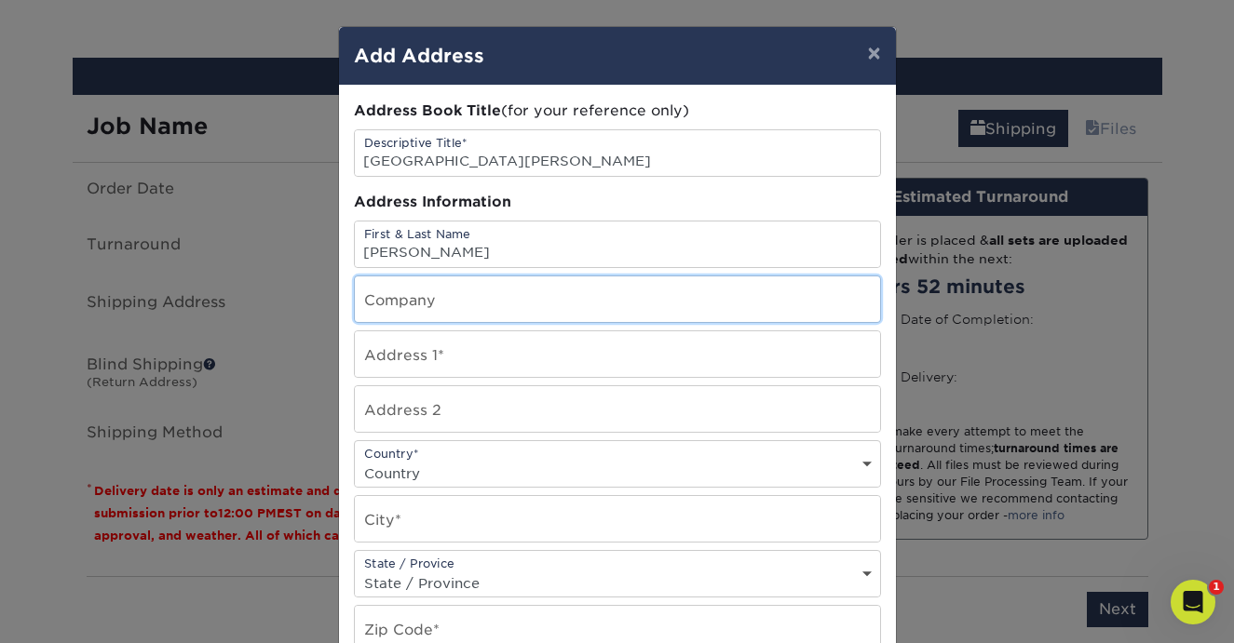
click at [403, 293] on input "text" at bounding box center [617, 300] width 525 height 46
type input "Tatt2Away"
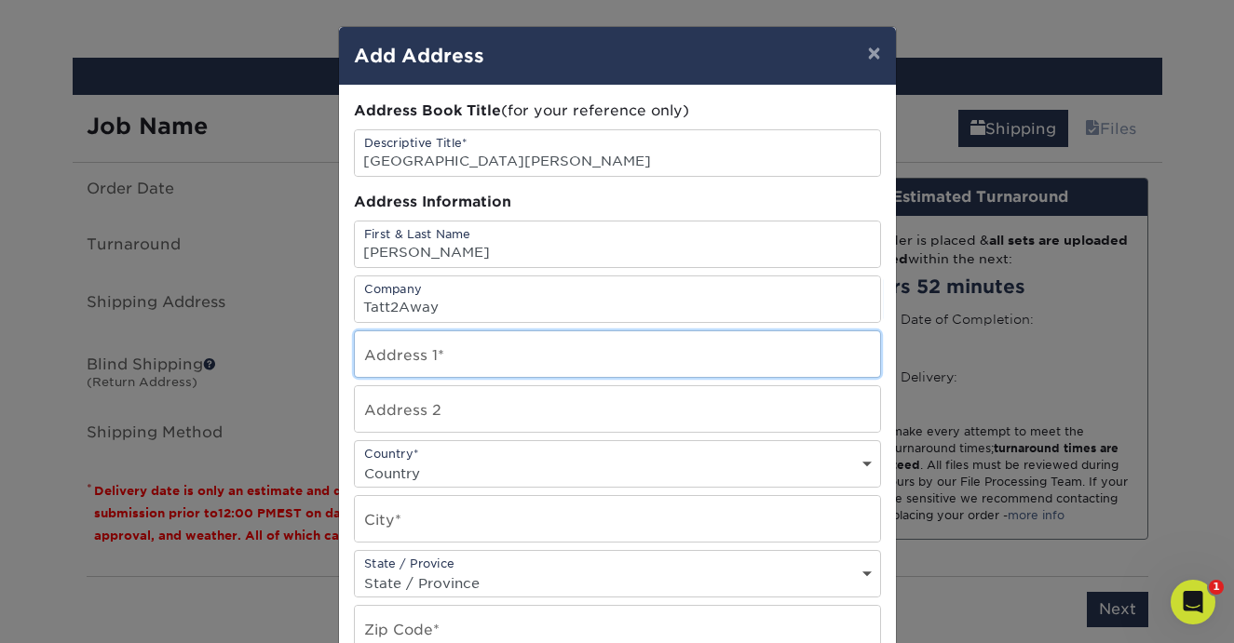
click at [409, 358] on input "text" at bounding box center [617, 354] width 525 height 46
type input "[STREET_ADDRESS]"
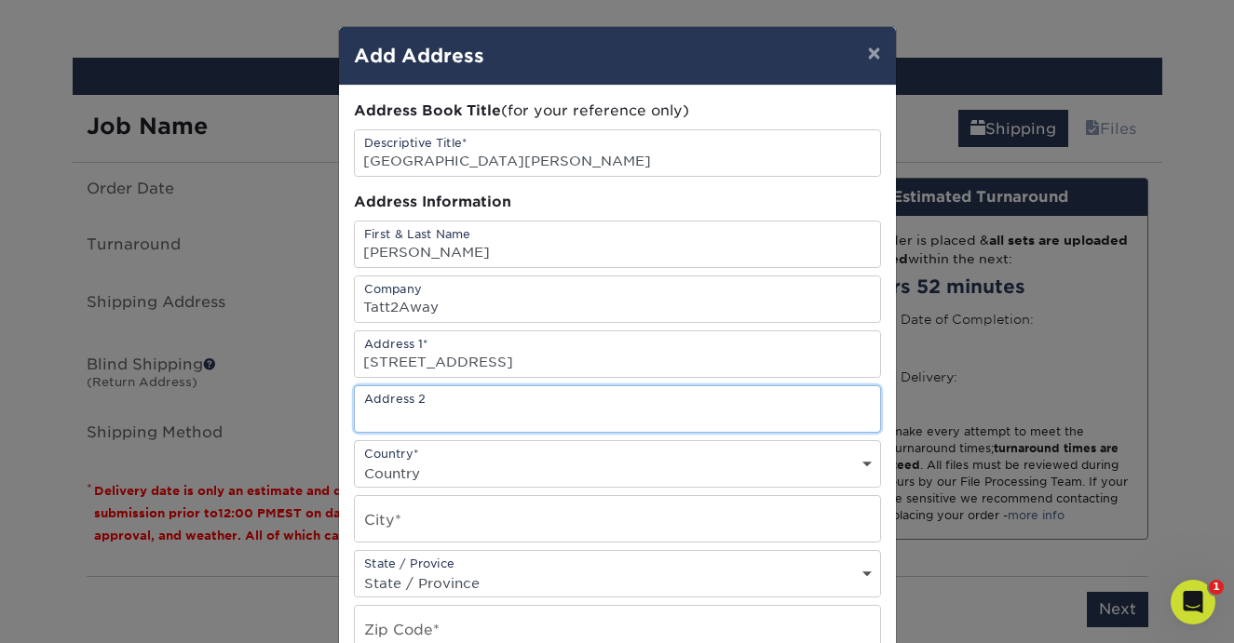
click at [408, 405] on input "text" at bounding box center [617, 409] width 525 height 46
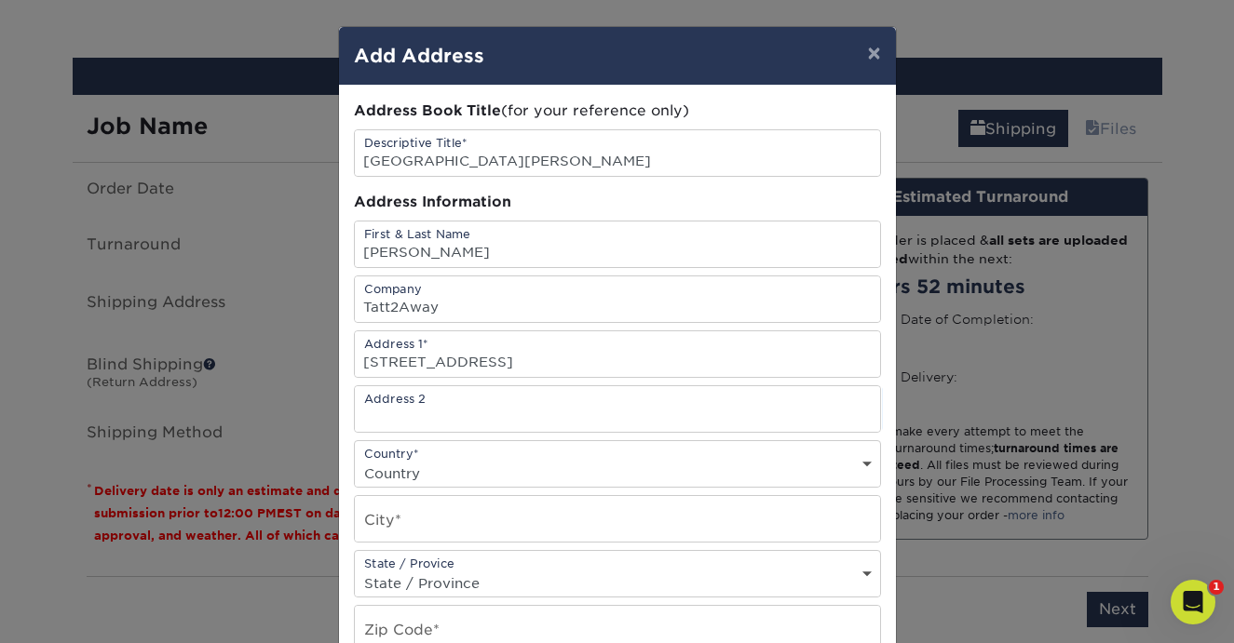
click at [404, 461] on select "Country [GEOGRAPHIC_DATA] [GEOGRAPHIC_DATA] ----------------------------- [GEOG…" at bounding box center [617, 473] width 525 height 27
select select "US"
click at [355, 460] on select "Country [GEOGRAPHIC_DATA] [GEOGRAPHIC_DATA] ----------------------------- [GEOG…" at bounding box center [617, 473] width 525 height 27
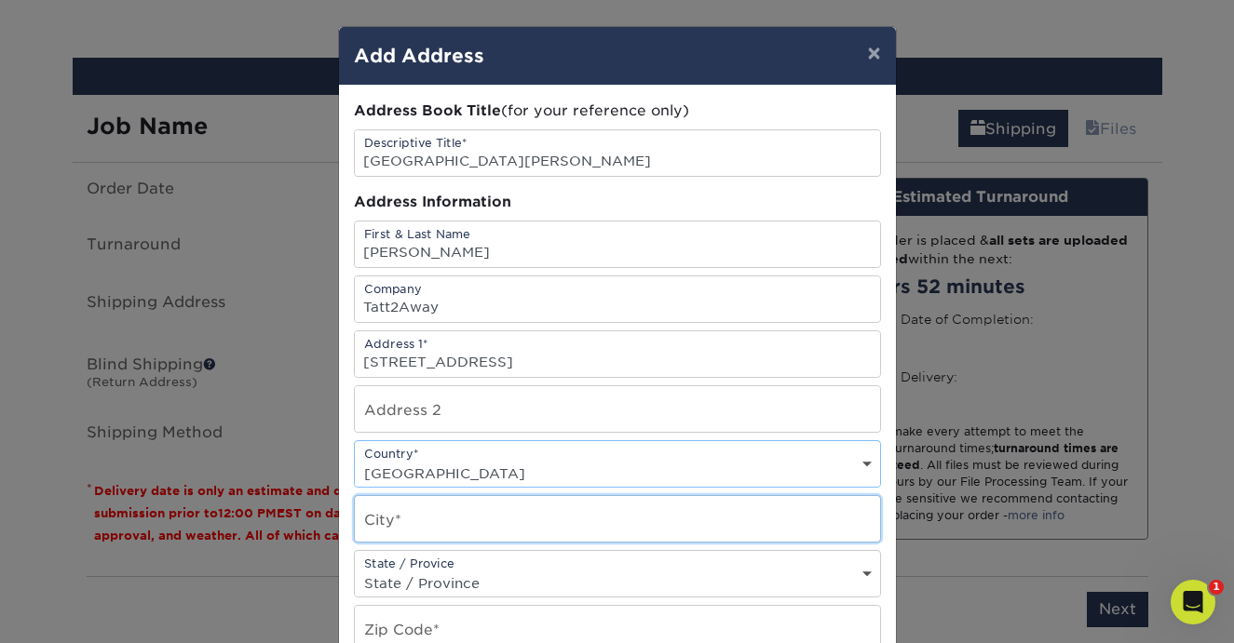
click at [480, 539] on input "text" at bounding box center [617, 519] width 525 height 46
type input "a"
type input "[PERSON_NAME]"
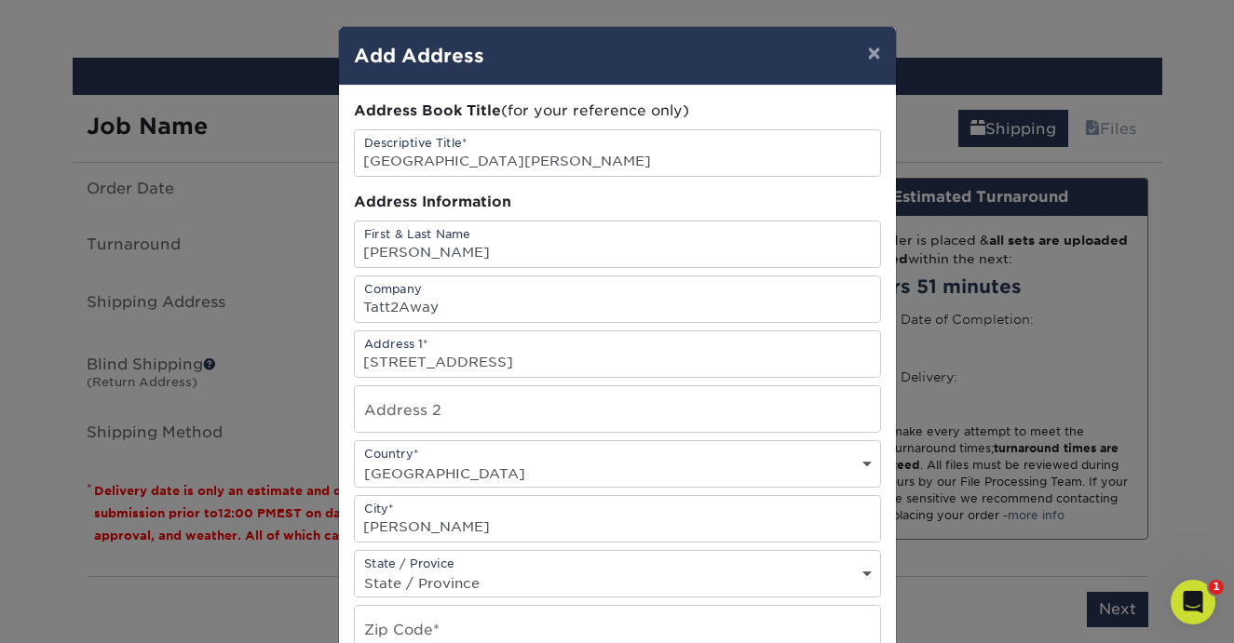
click at [421, 586] on select "State / Province [US_STATE] [US_STATE] [US_STATE] [US_STATE] [US_STATE] [US_STA…" at bounding box center [617, 583] width 525 height 27
select select "[GEOGRAPHIC_DATA]"
click at [355, 570] on select "State / Province [US_STATE] [US_STATE] [US_STATE] [US_STATE] [US_STATE] [US_STA…" at bounding box center [617, 583] width 525 height 27
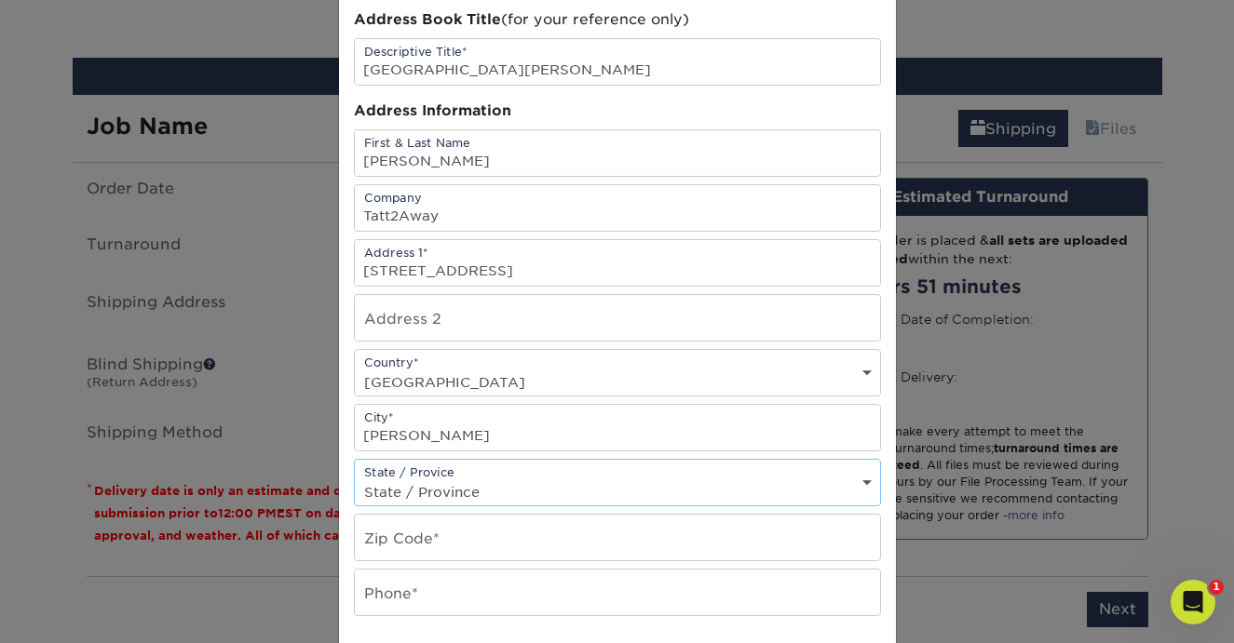
scroll to position [113, 0]
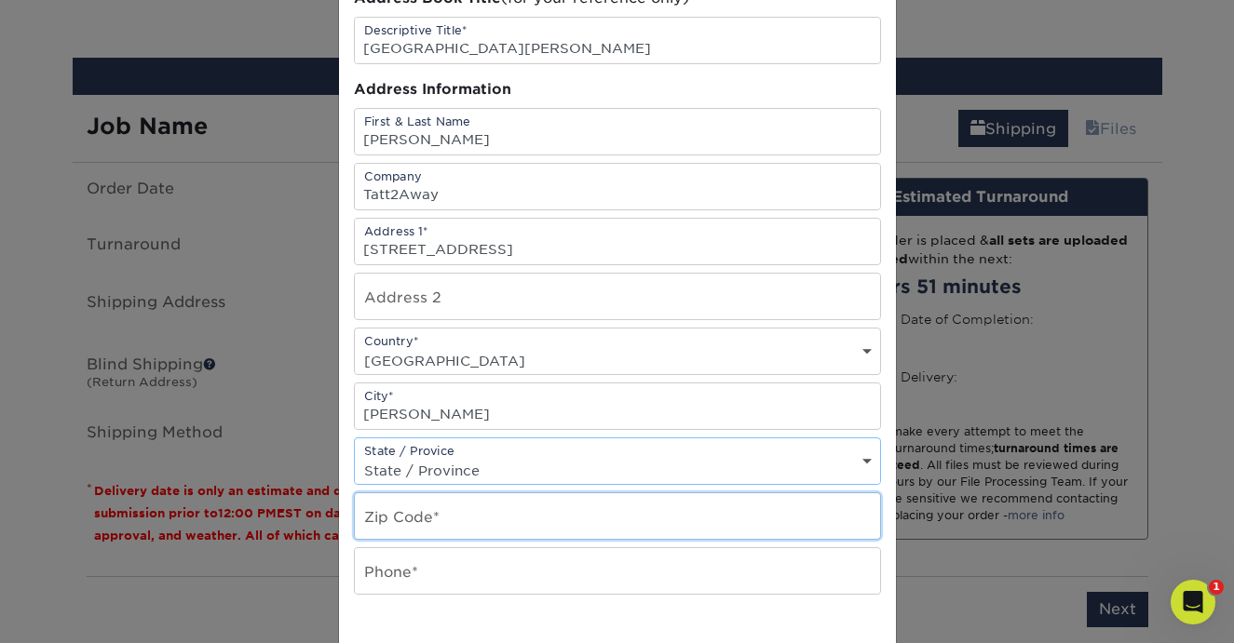
click at [428, 527] on input "text" at bounding box center [617, 516] width 525 height 46
type input "75409"
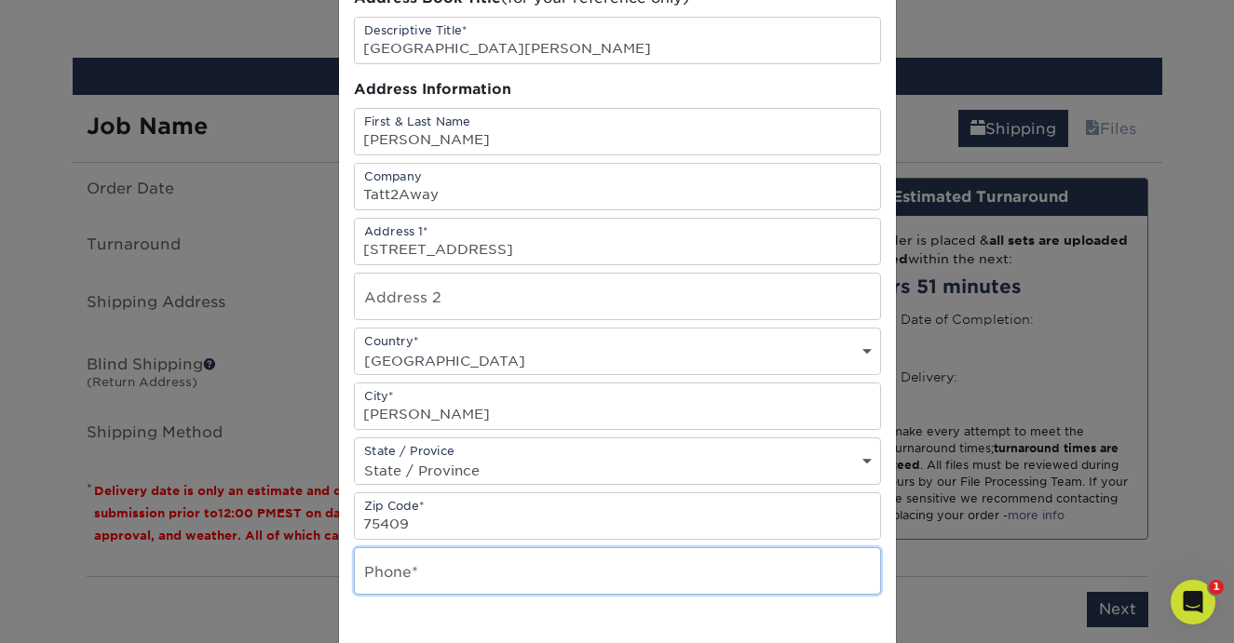
click at [426, 566] on input "text" at bounding box center [617, 571] width 525 height 46
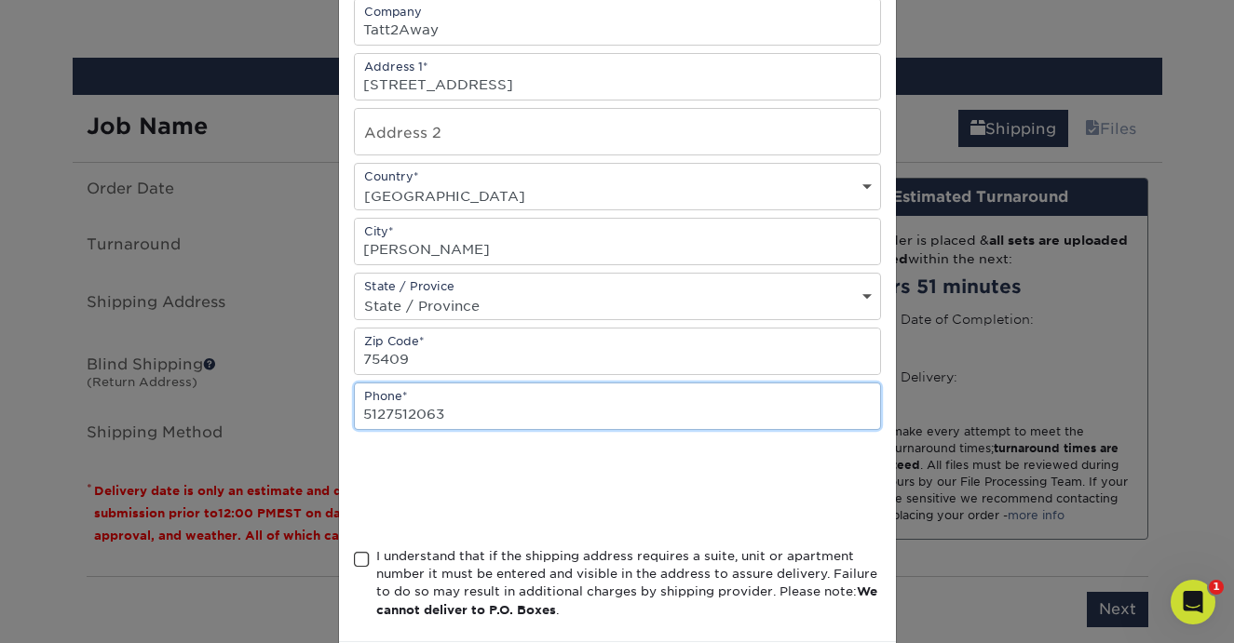
scroll to position [294, 0]
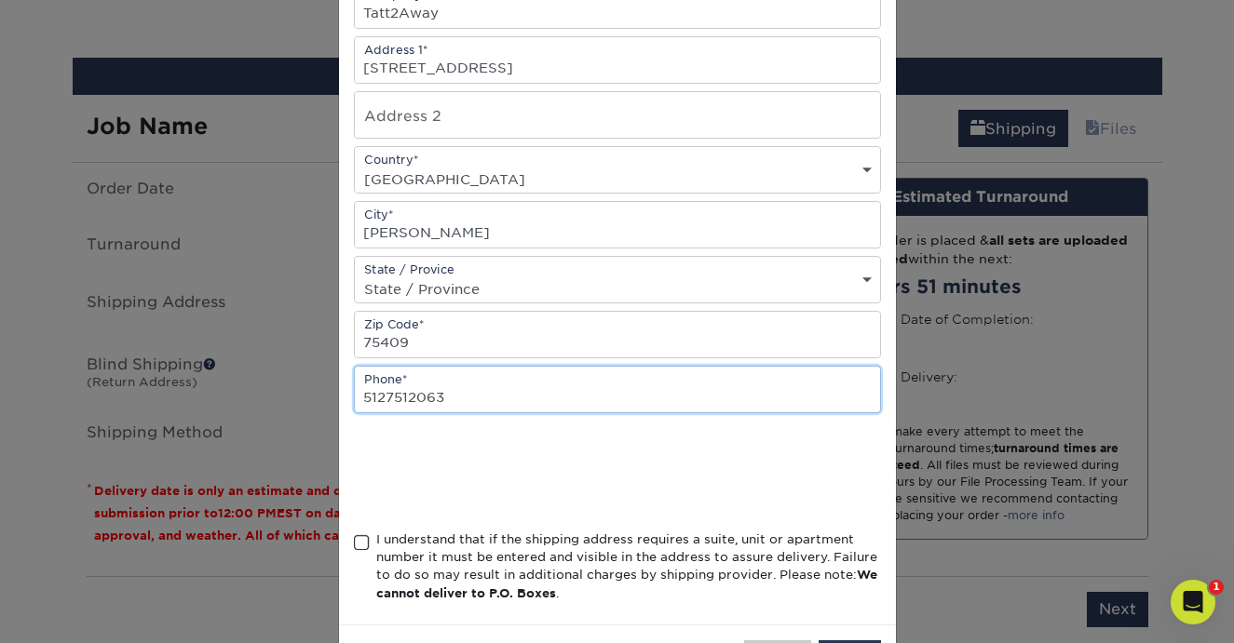
type input "5127512063"
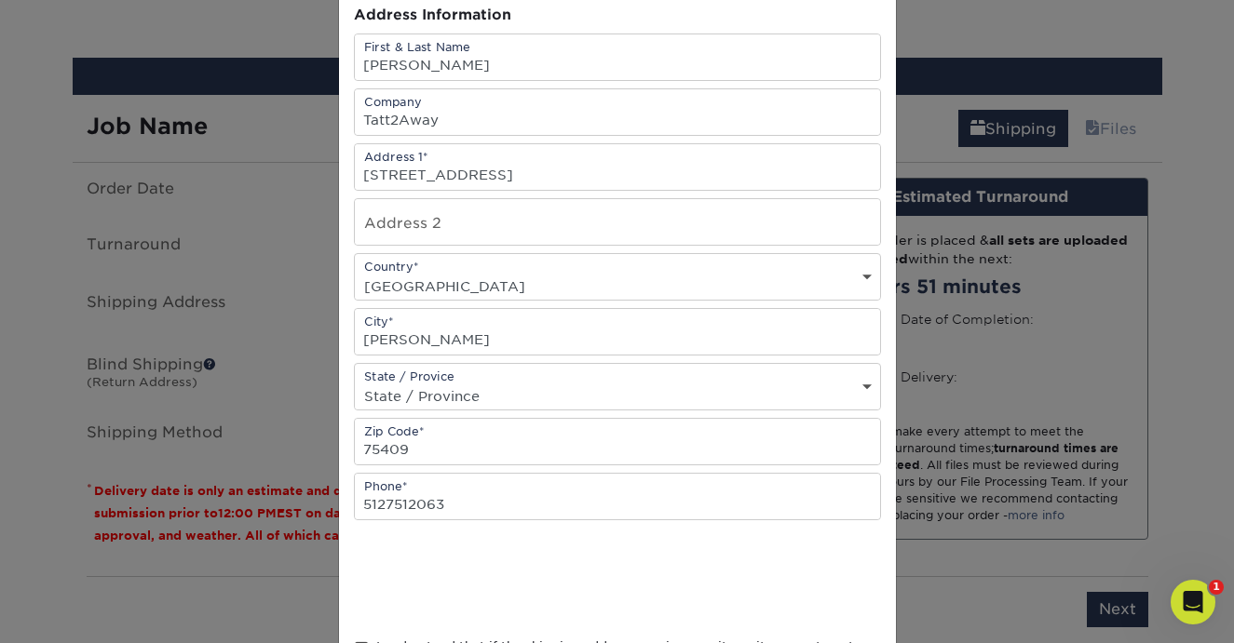
scroll to position [185, 0]
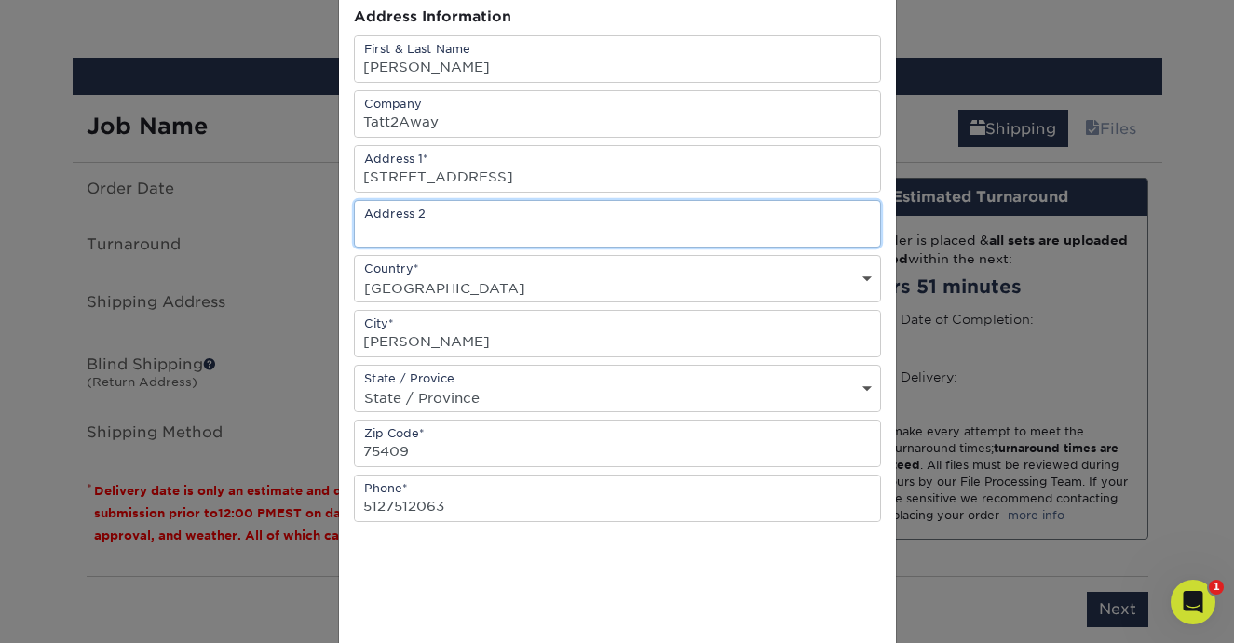
click at [543, 223] on input "text" at bounding box center [617, 224] width 525 height 46
type input "Space 207"
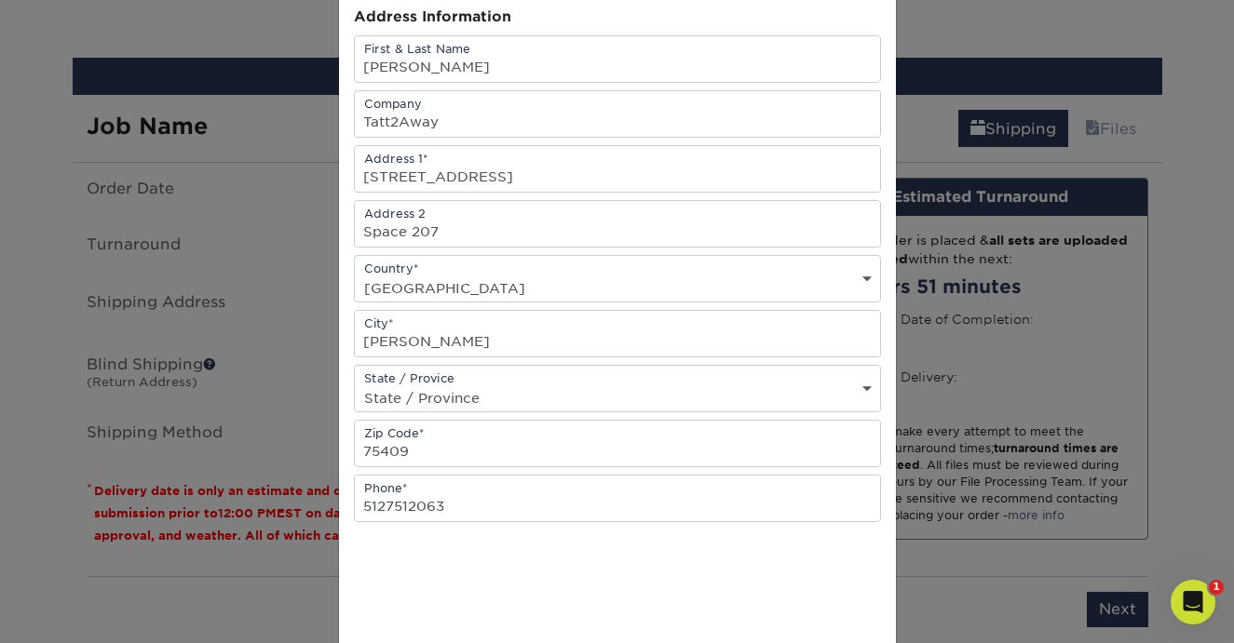
click at [780, 613] on div at bounding box center [617, 581] width 527 height 73
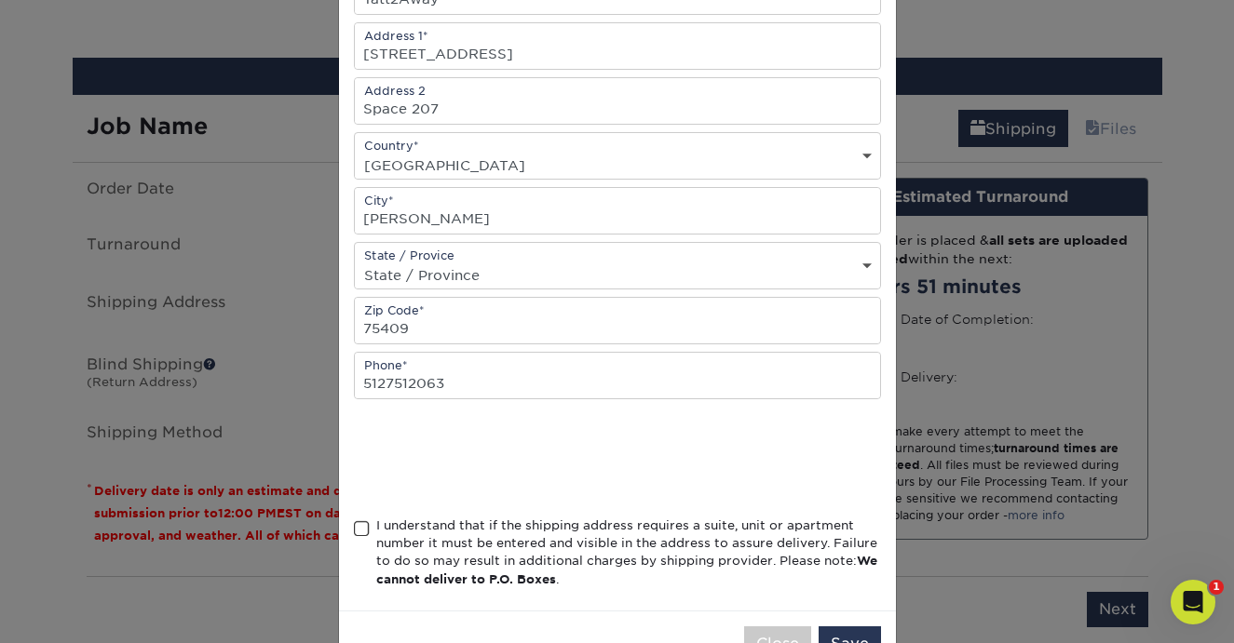
scroll to position [369, 0]
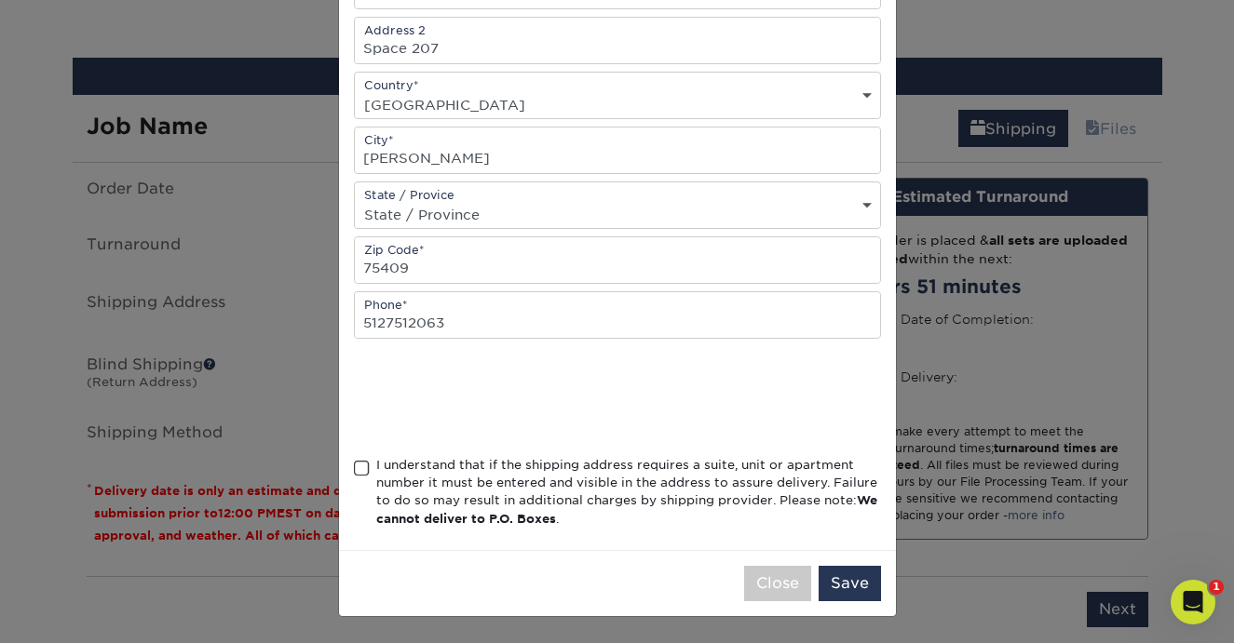
click at [358, 466] on span at bounding box center [362, 469] width 16 height 18
click at [0, 0] on input "I understand that if the shipping address requires a suite, unit or apartment n…" at bounding box center [0, 0] width 0 height 0
click at [856, 578] on button "Save" at bounding box center [849, 583] width 62 height 35
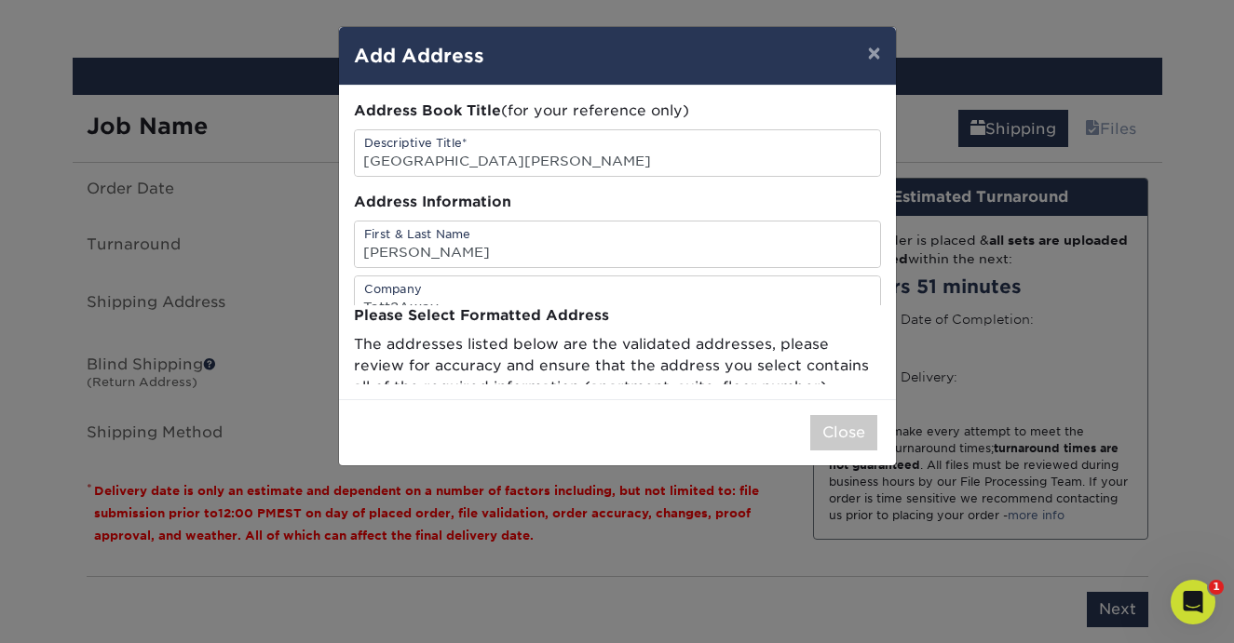
scroll to position [0, 0]
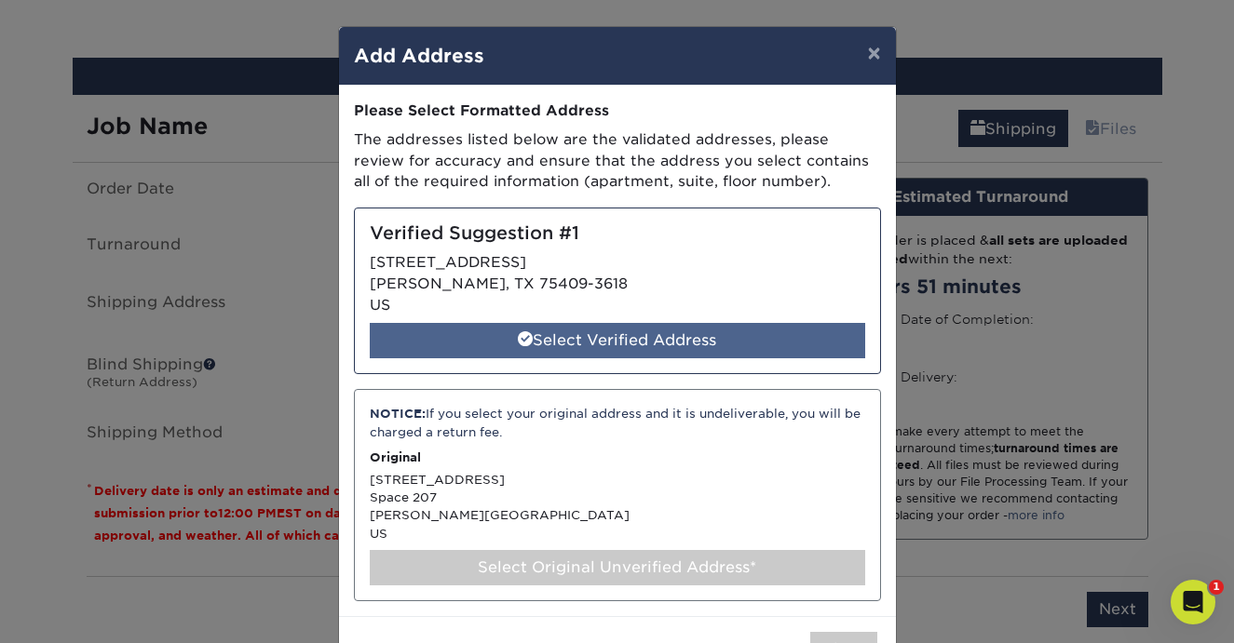
click at [562, 343] on div "Select Verified Address" at bounding box center [617, 340] width 495 height 35
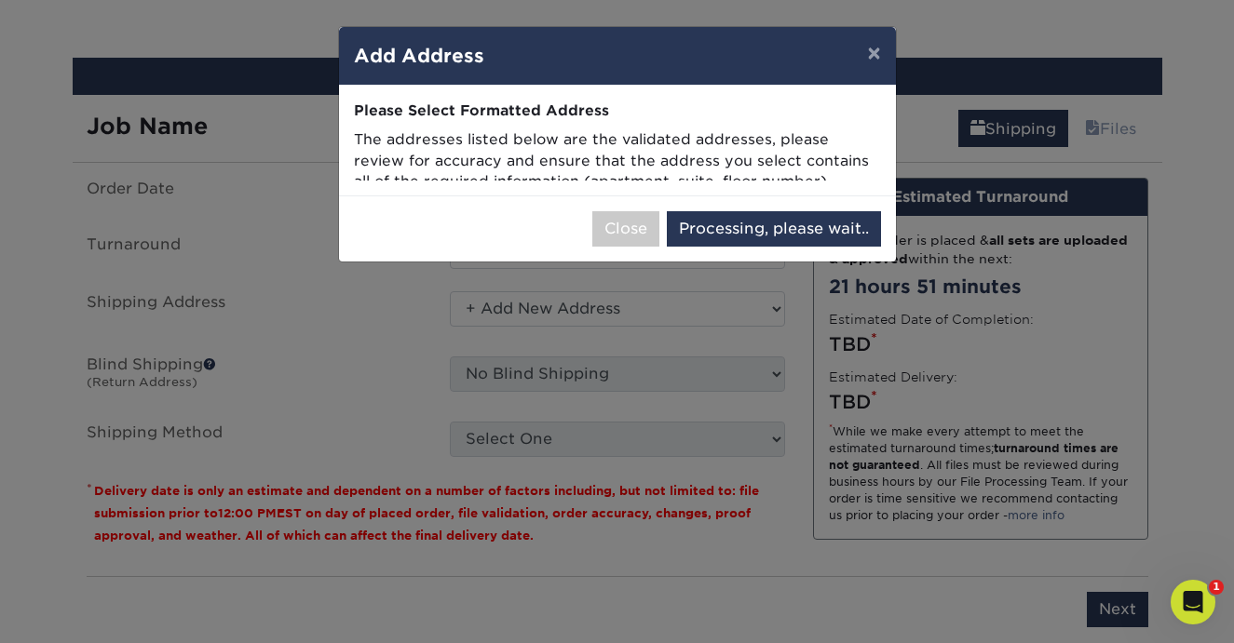
select select "285524"
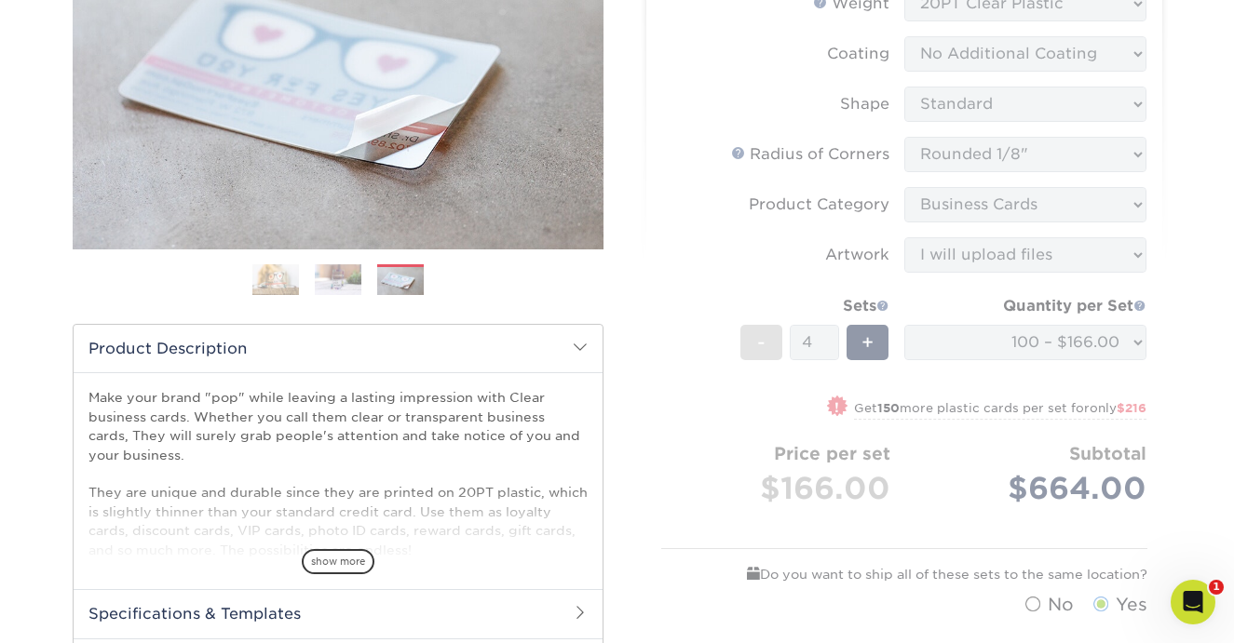
scroll to position [299, 0]
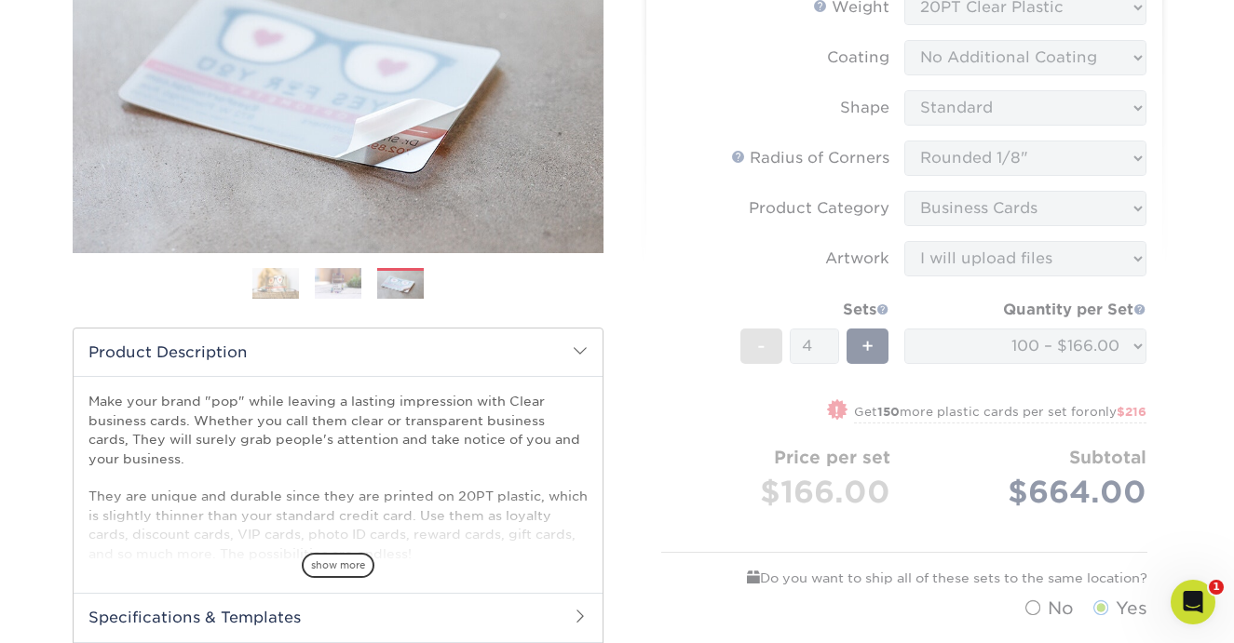
click at [355, 289] on img at bounding box center [338, 283] width 47 height 33
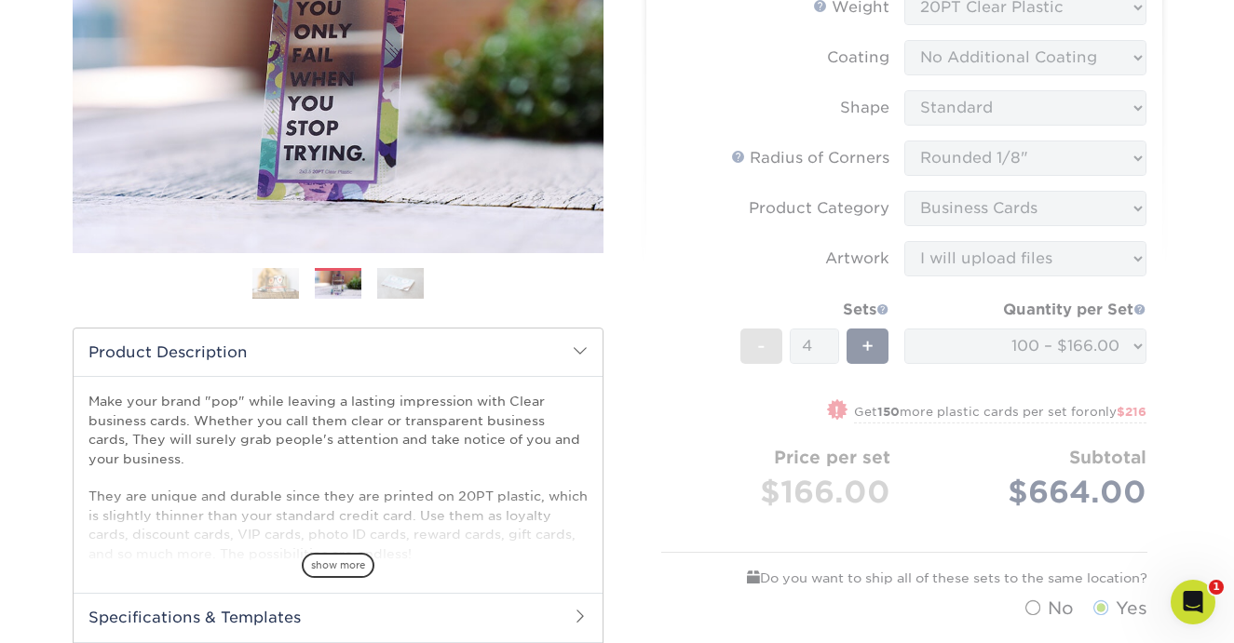
click at [264, 293] on img at bounding box center [275, 283] width 47 height 33
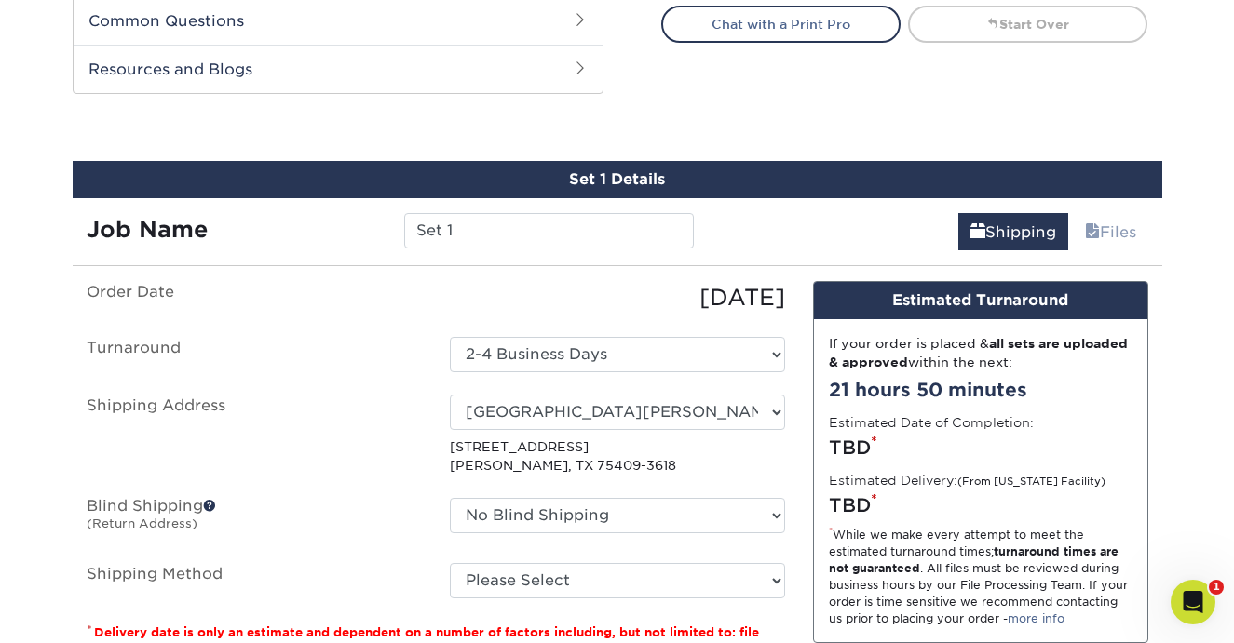
scroll to position [946, 0]
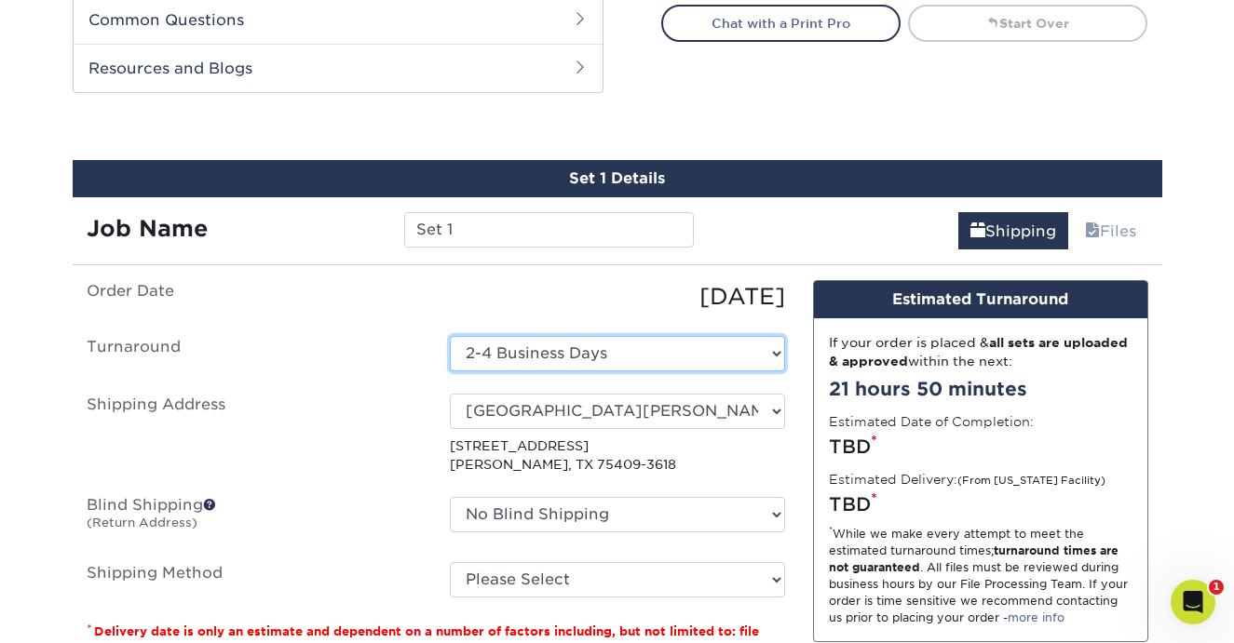
click at [675, 346] on select "Select One 2-4 Business Days" at bounding box center [617, 353] width 335 height 35
click at [450, 336] on select "Select One 2-4 Business Days" at bounding box center [617, 353] width 335 height 35
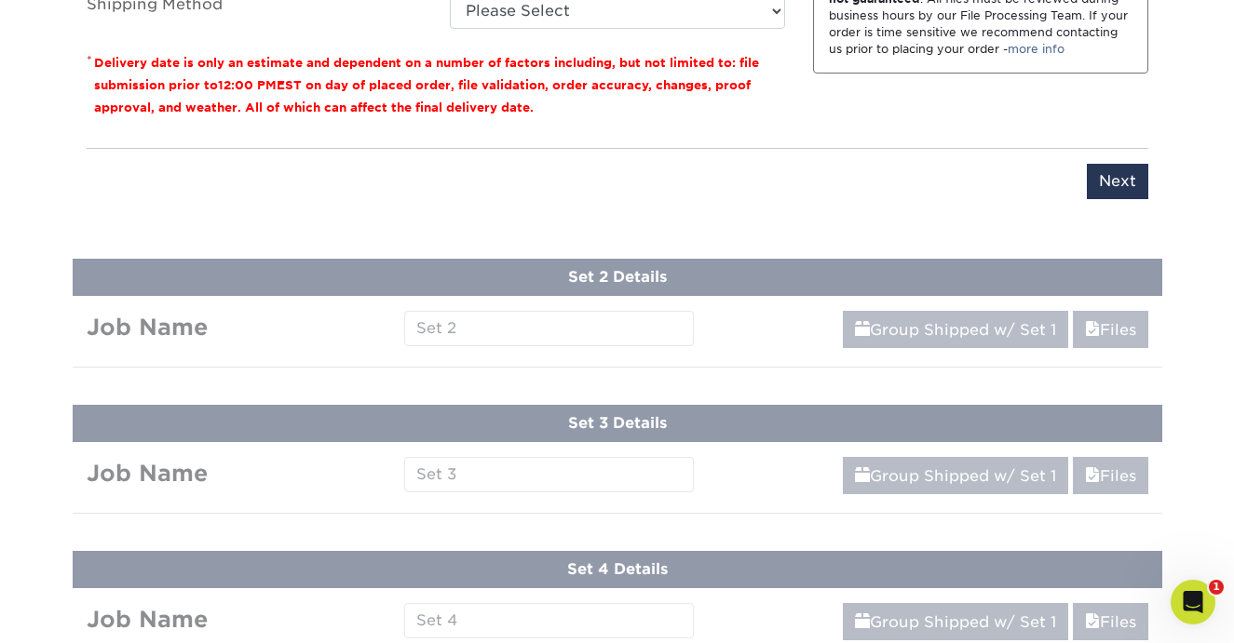
scroll to position [1517, 0]
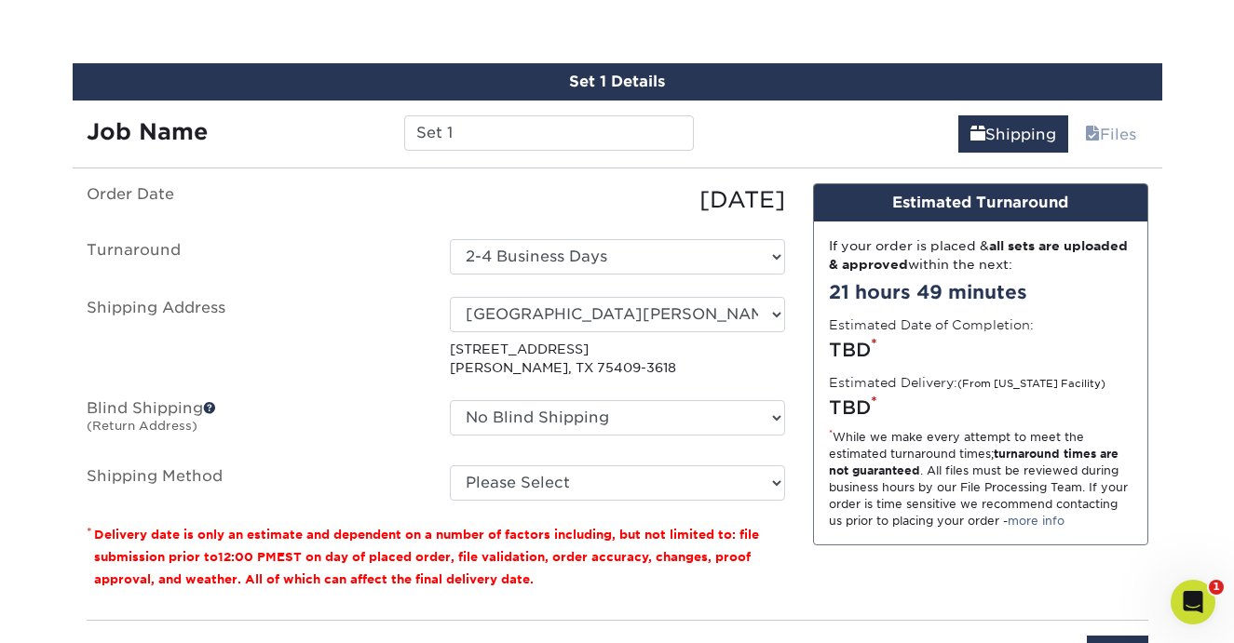
scroll to position [1038, 0]
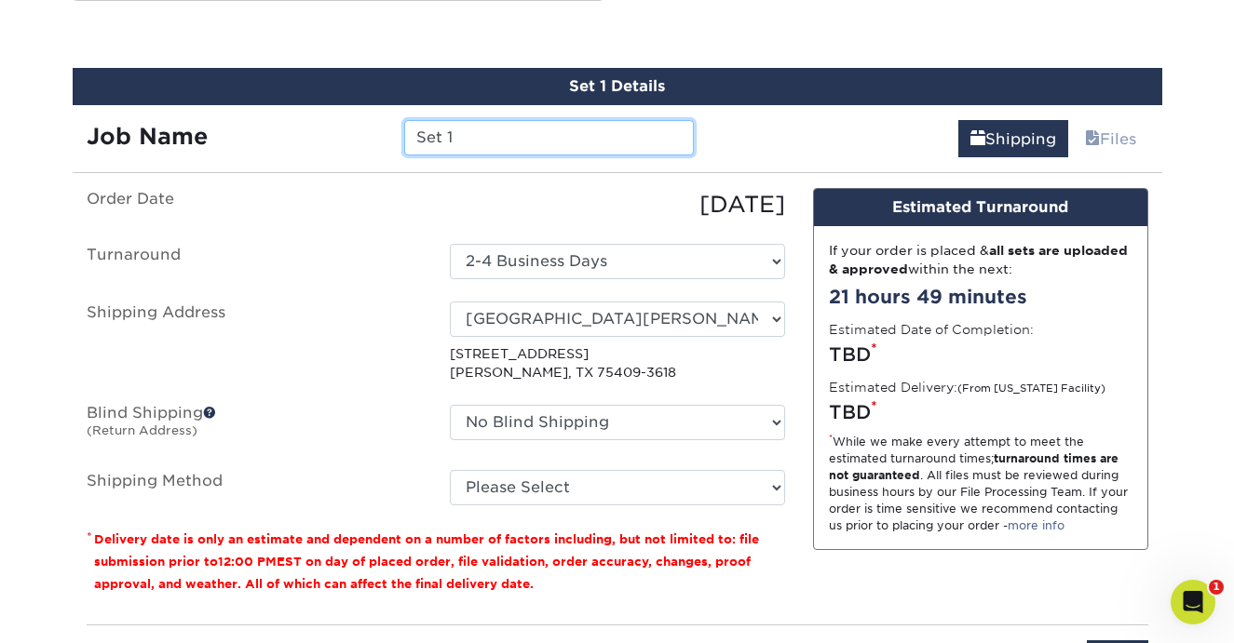
click at [461, 133] on input "Set 1" at bounding box center [549, 137] width 290 height 35
click at [461, 137] on input "Set 1" at bounding box center [549, 137] width 290 height 35
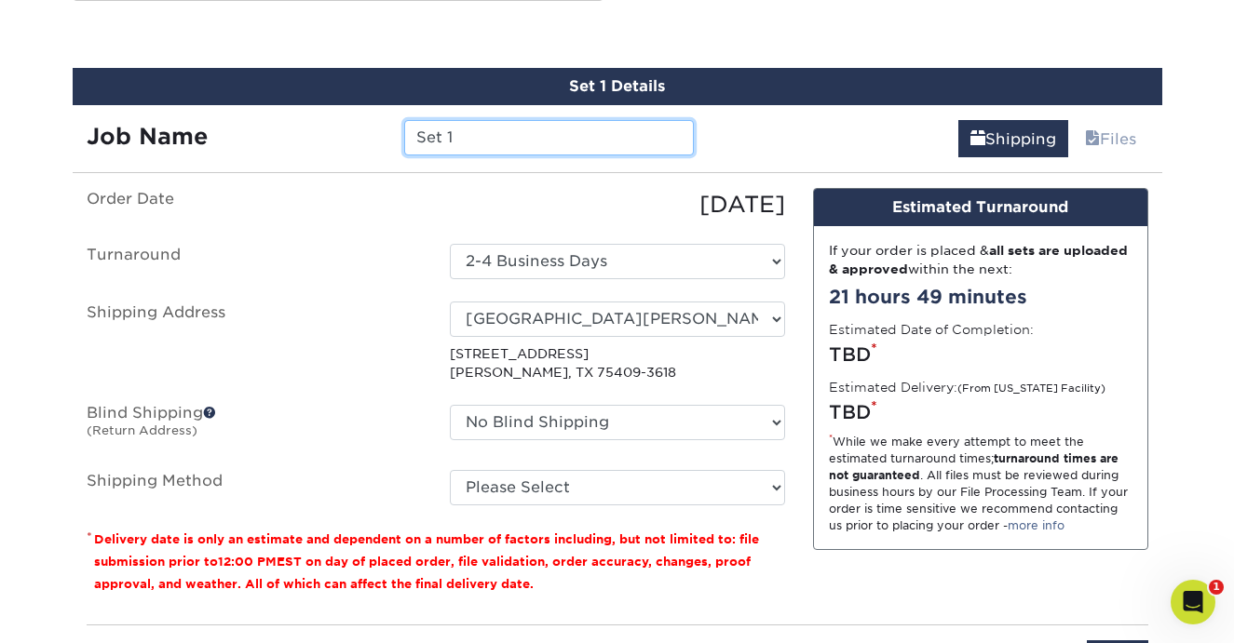
click at [461, 137] on input "Set 1" at bounding box center [549, 137] width 290 height 35
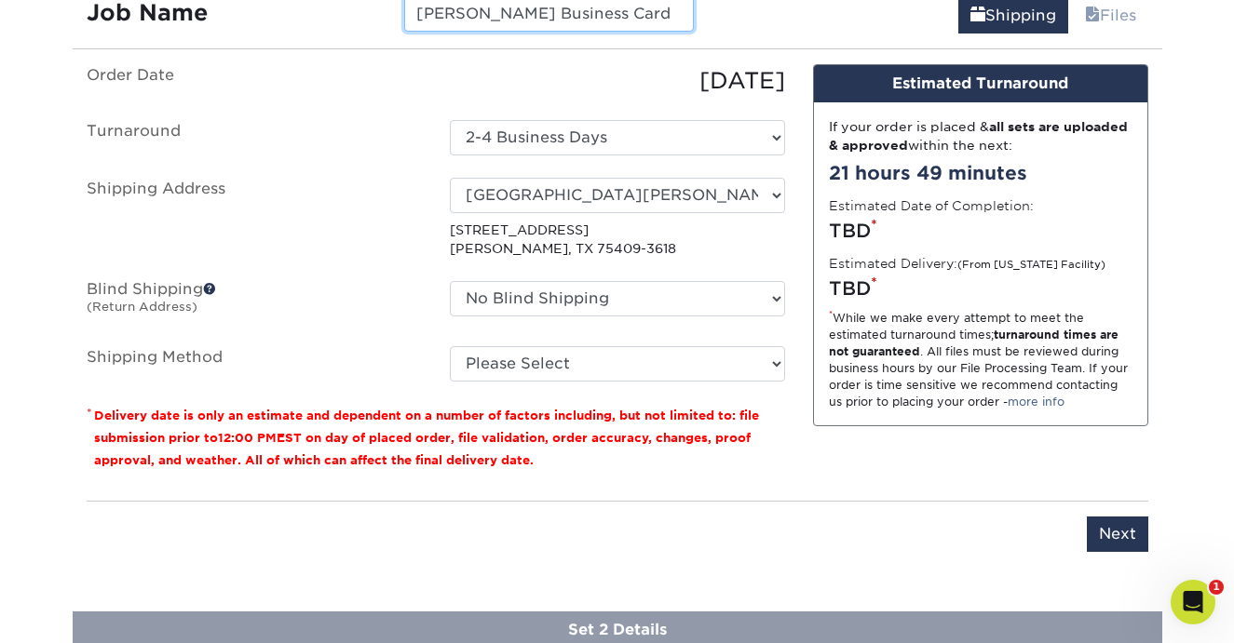
scroll to position [1167, 0]
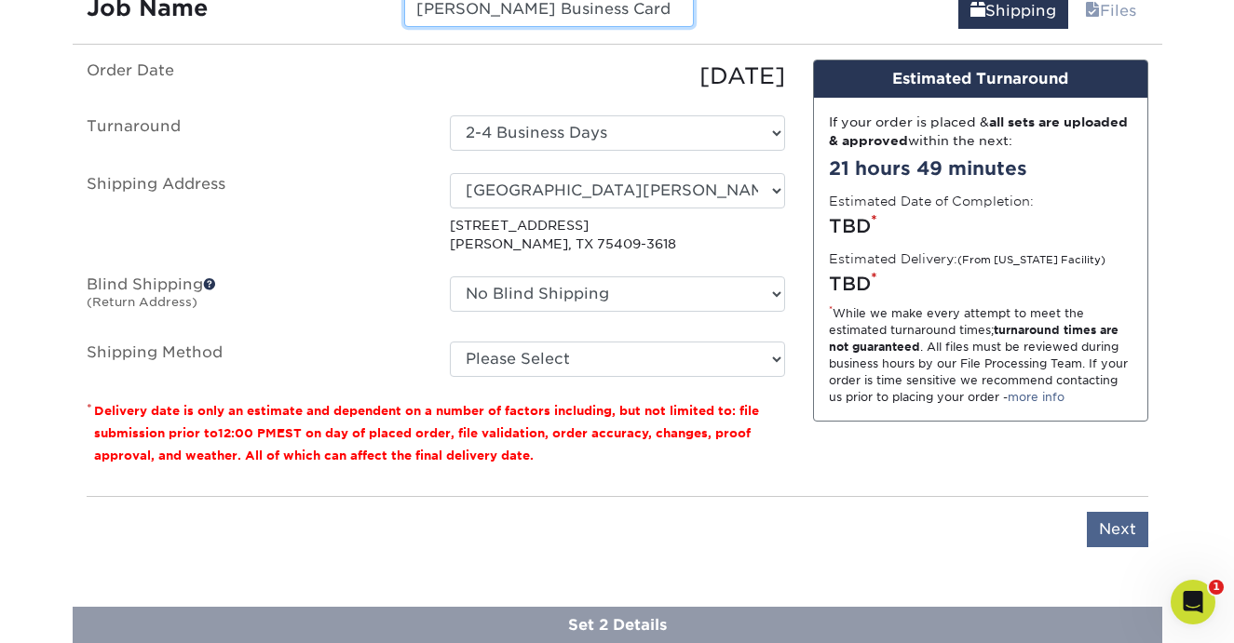
type input "[PERSON_NAME] Business Card"
click at [1111, 520] on input "Next" at bounding box center [1117, 529] width 61 height 35
type input "Next"
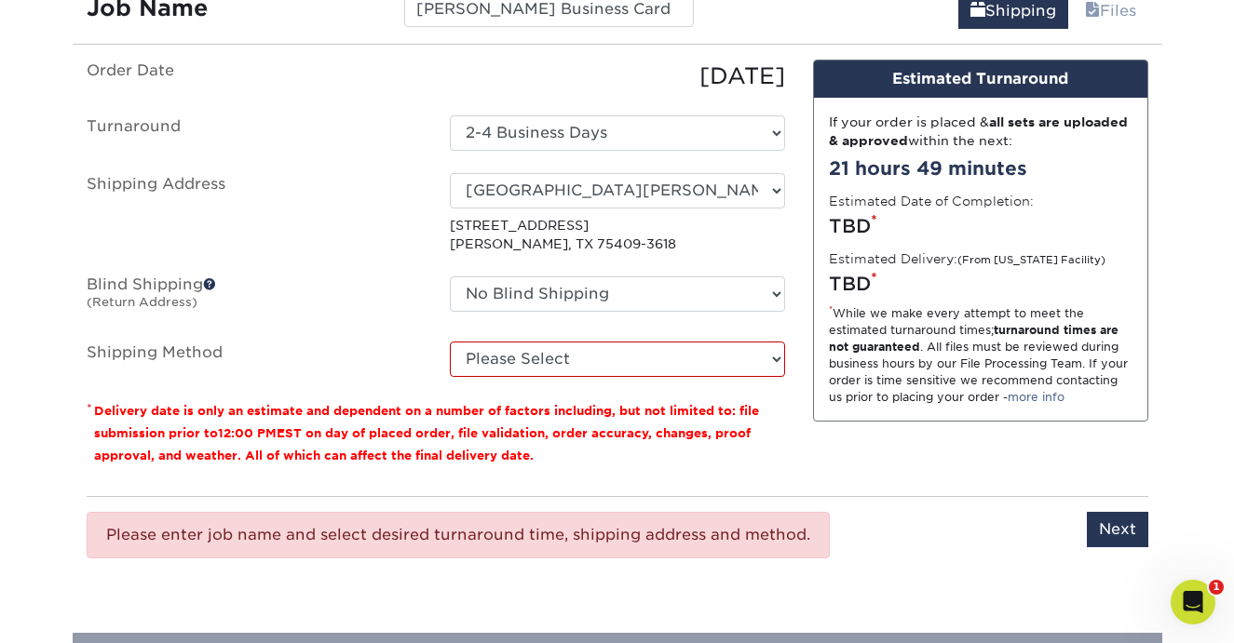
click at [323, 353] on label "Shipping Method" at bounding box center [254, 359] width 363 height 35
click at [493, 361] on select "Please Select Ground Shipping (+$23.98) 3 Day Shipping Service (+$25.28) 2 Day …" at bounding box center [617, 359] width 335 height 35
select select "01"
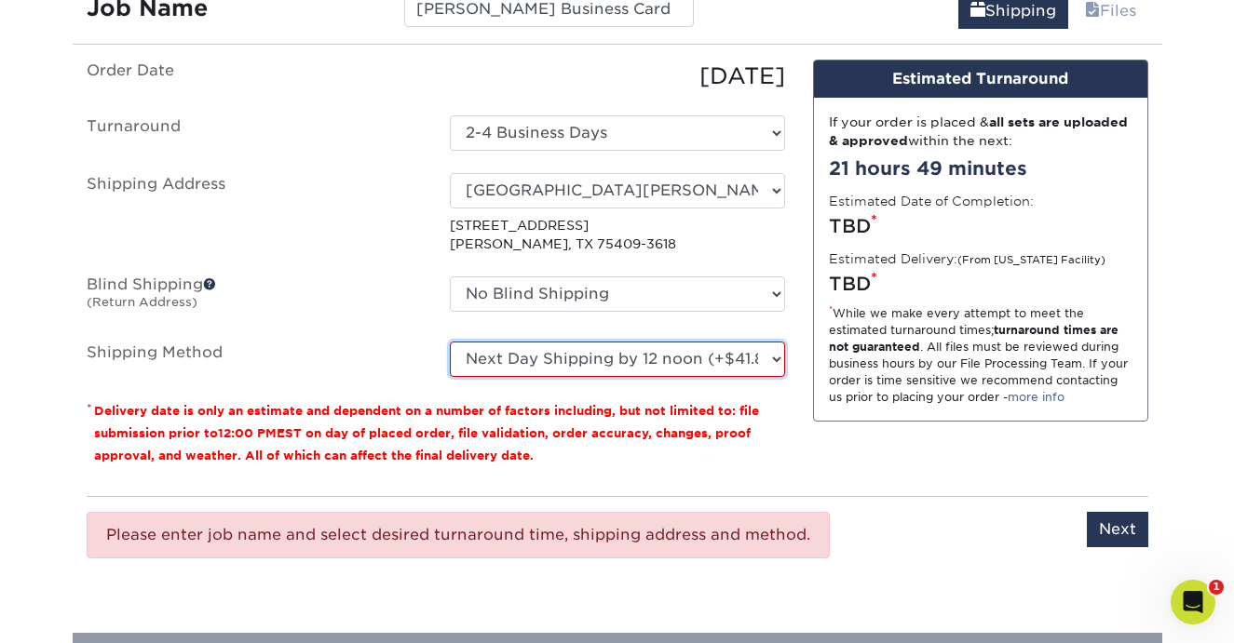
click at [450, 342] on select "Please Select Ground Shipping (+$23.98) 3 Day Shipping Service (+$25.28) 2 Day …" at bounding box center [617, 359] width 335 height 35
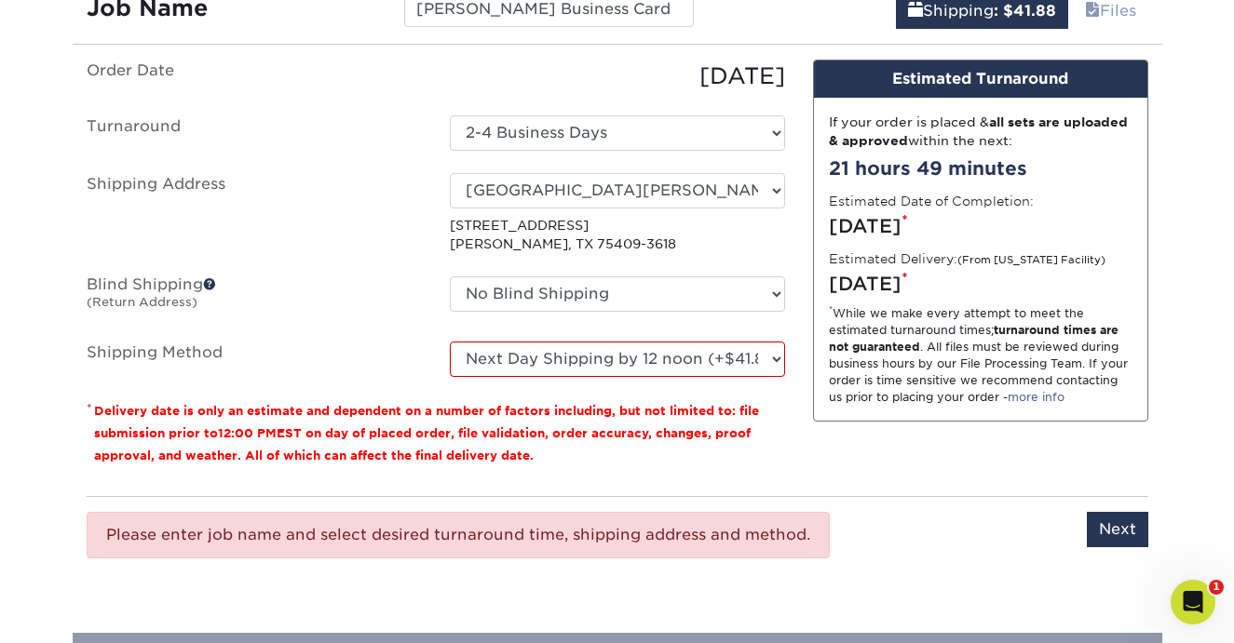
click at [764, 454] on p "* Delivery date is only an estimate and dependent on a number of factors includ…" at bounding box center [436, 432] width 698 height 67
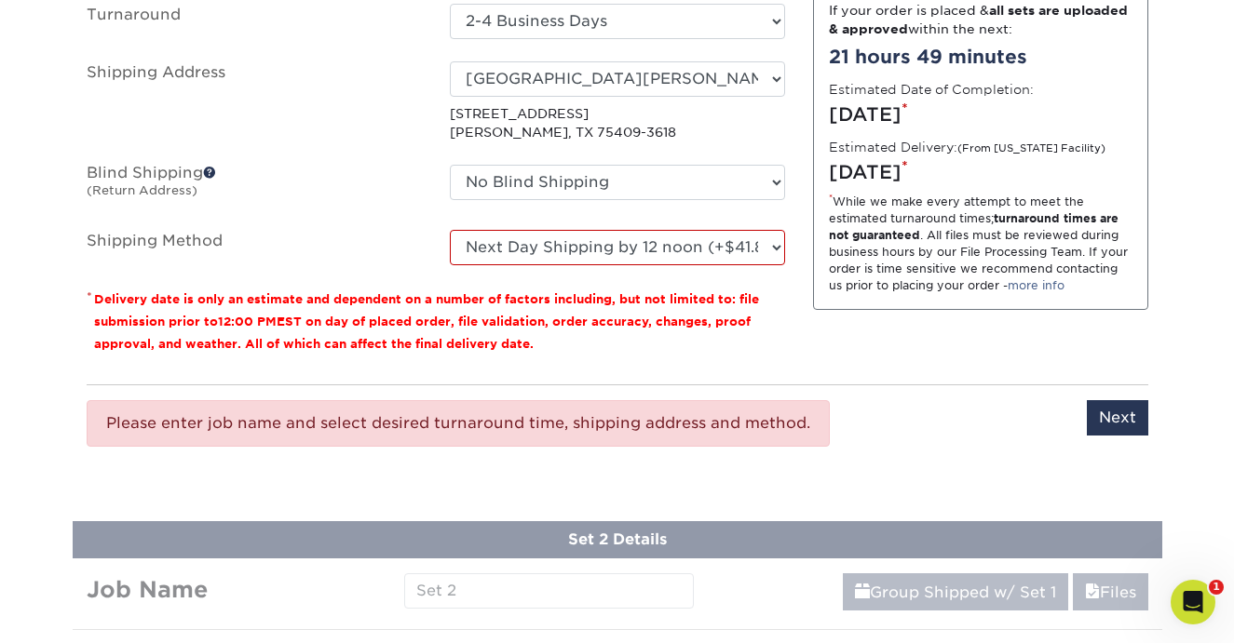
scroll to position [1279, 0]
click at [1118, 417] on input "Next" at bounding box center [1117, 416] width 61 height 35
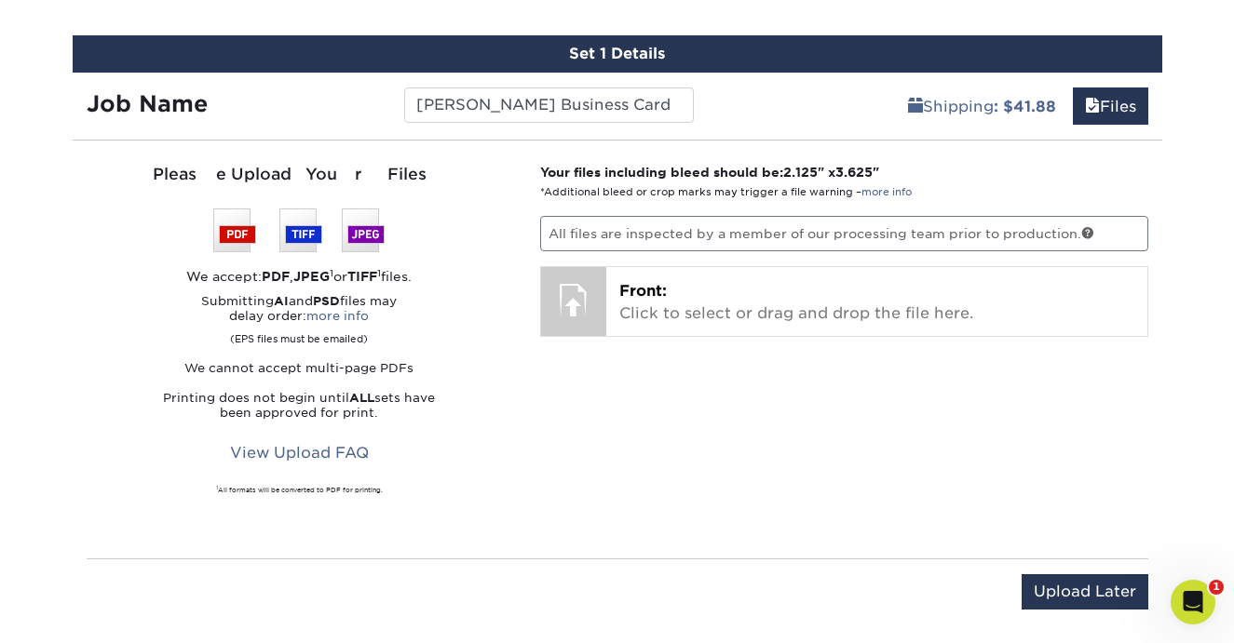
scroll to position [1065, 0]
